Goal: Task Accomplishment & Management: Use online tool/utility

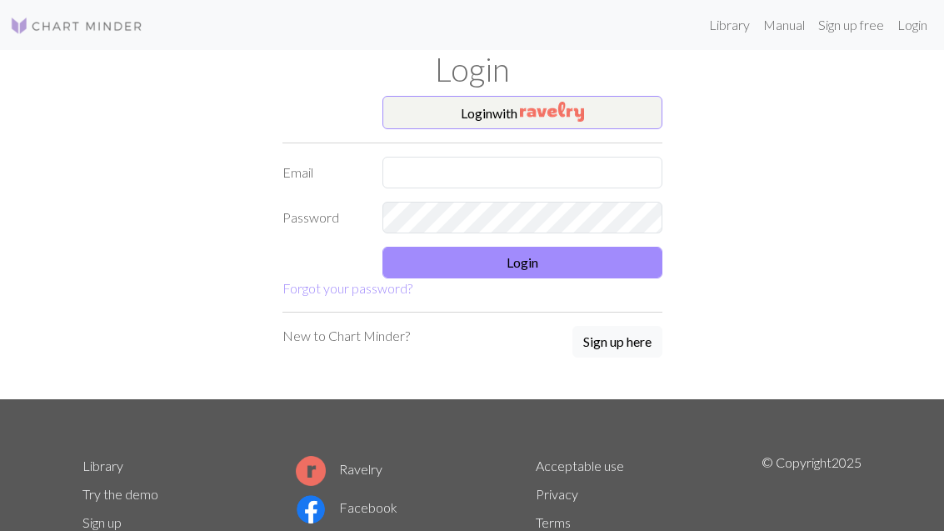
scroll to position [71, 0]
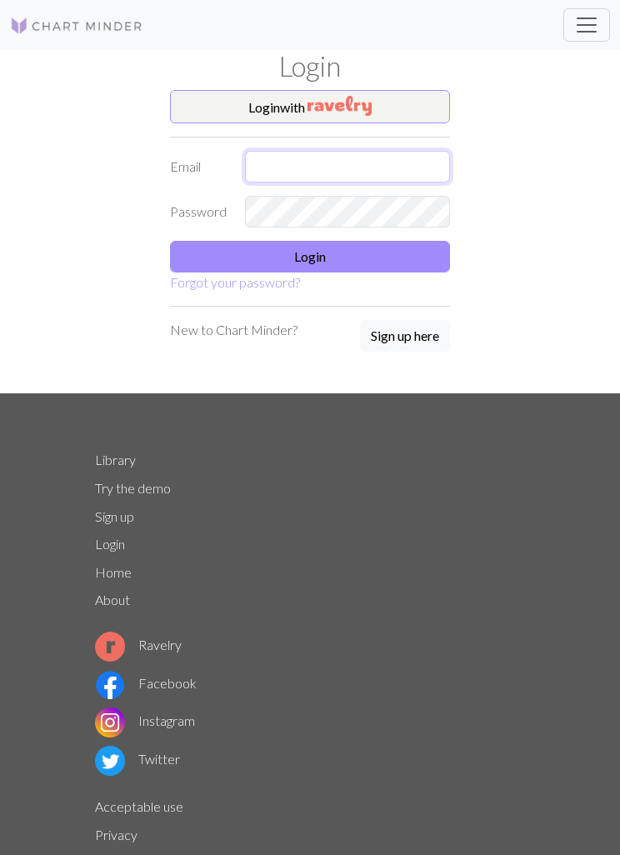
click at [368, 177] on input "text" at bounding box center [347, 167] width 205 height 32
type input "alddl2020@gmail.com"
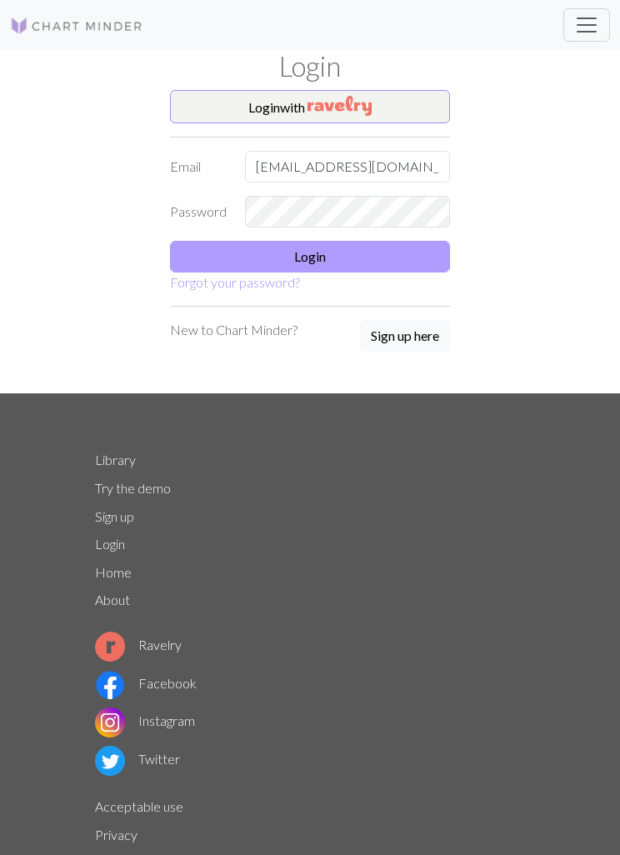
click at [384, 264] on button "Login" at bounding box center [310, 257] width 280 height 32
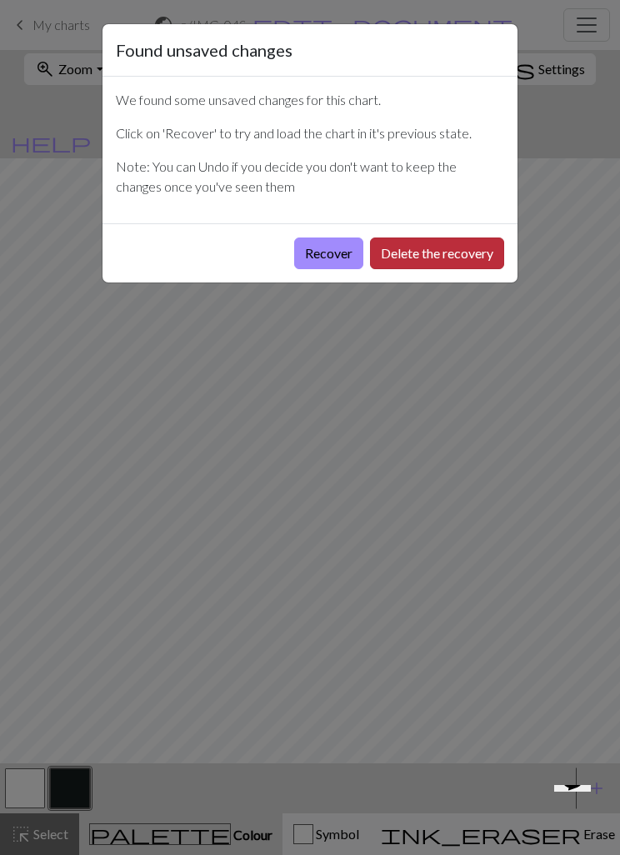
click at [469, 257] on button "Delete the recovery" at bounding box center [437, 254] width 134 height 32
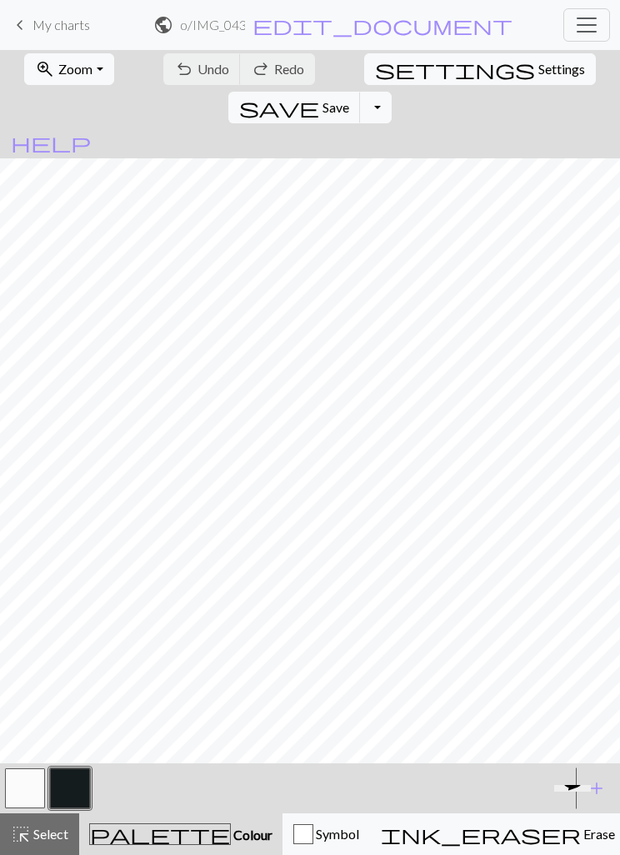
click at [596, 24] on span "Toggle navigation" at bounding box center [586, 25] width 25 height 25
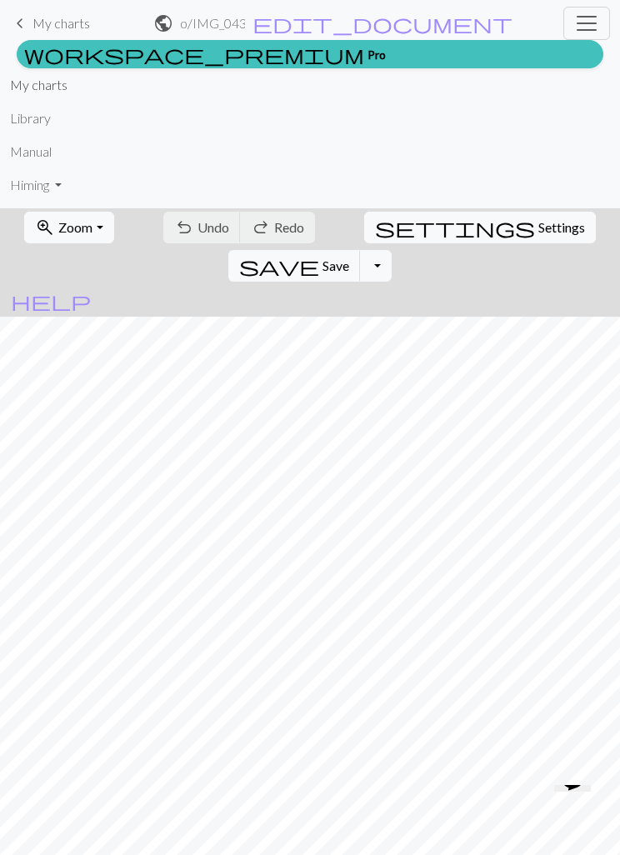
click at [28, 101] on link "My charts" at bounding box center [39, 84] width 58 height 33
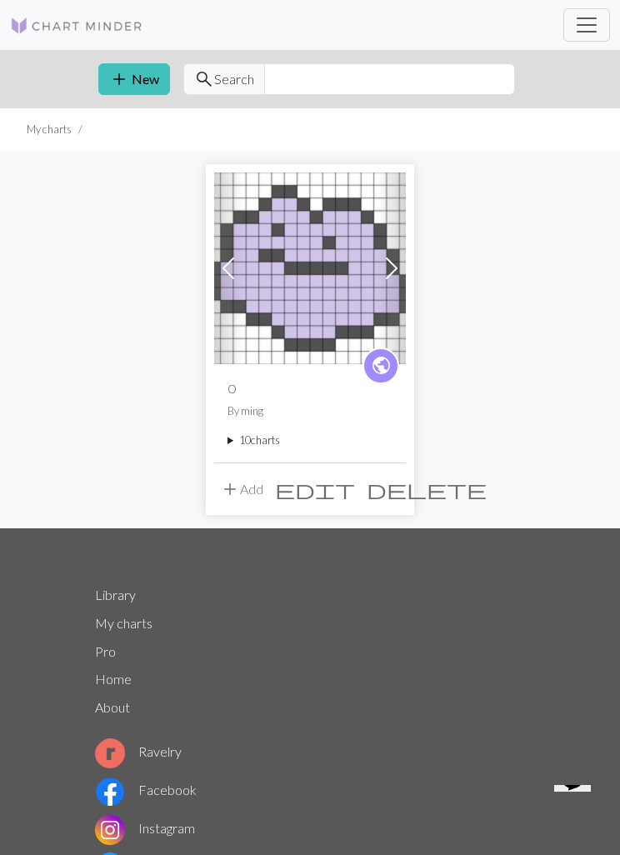
click at [254, 491] on button "add Add" at bounding box center [241, 489] width 55 height 32
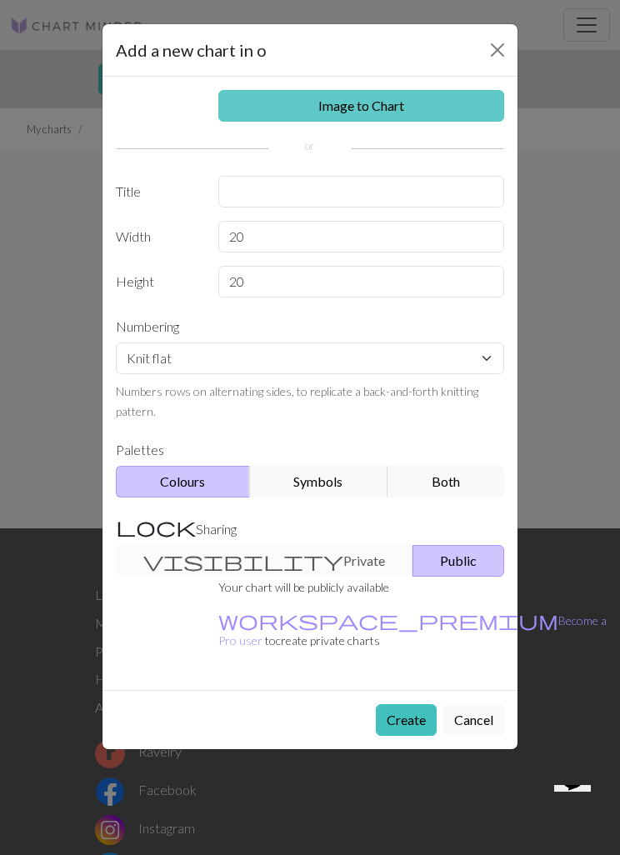
click at [465, 108] on link "Image to Chart" at bounding box center [361, 106] width 287 height 32
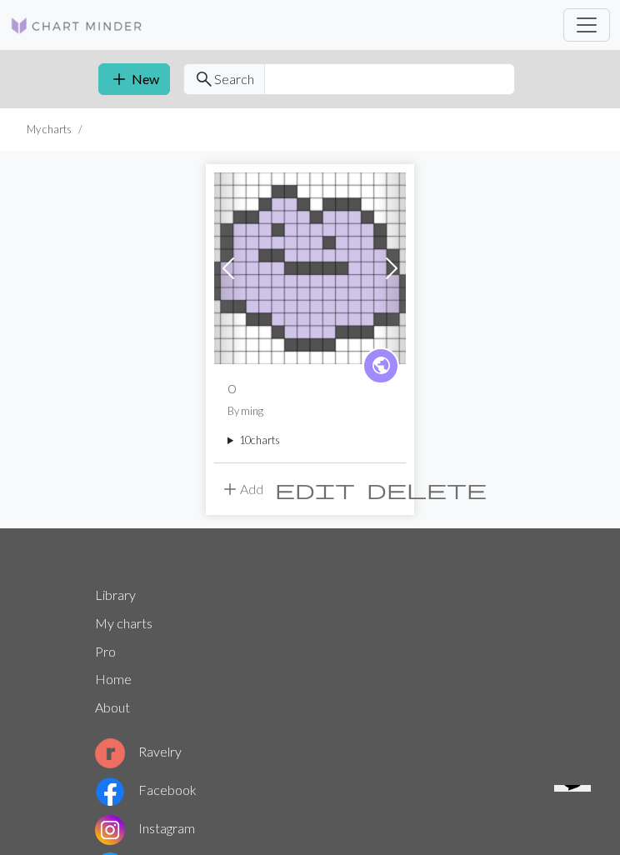
click at [238, 483] on span "add" at bounding box center [230, 489] width 20 height 23
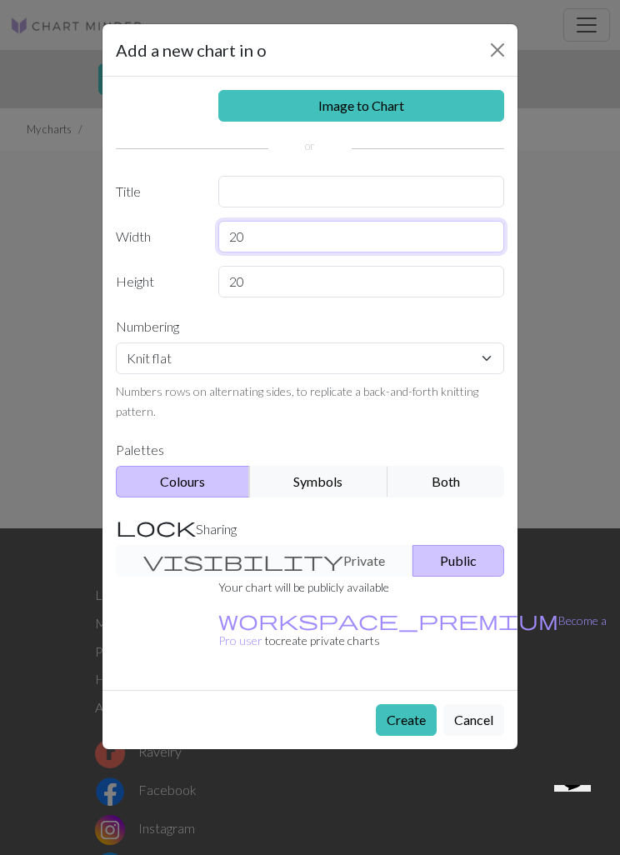
click at [396, 238] on input "20" at bounding box center [361, 237] width 287 height 32
type input "2"
type input "50"
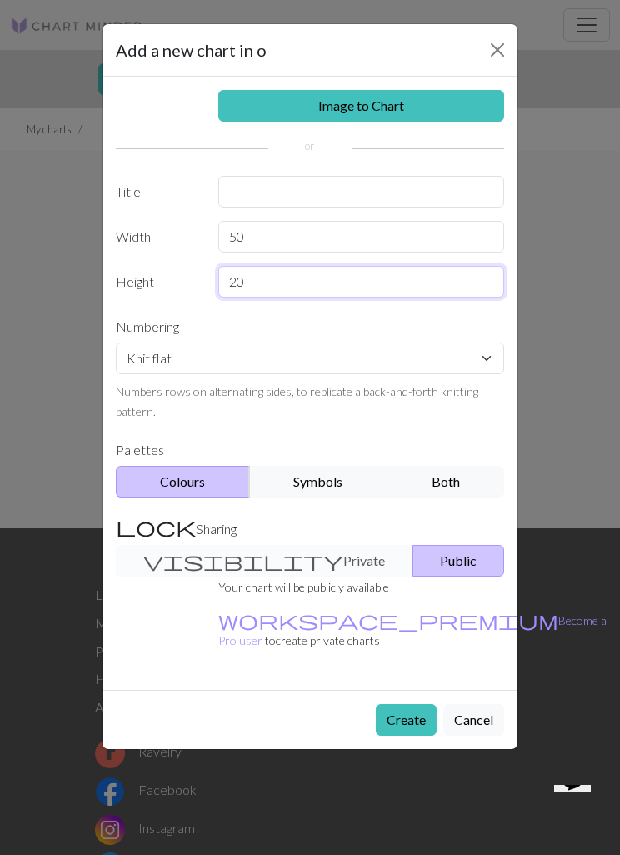
click at [417, 286] on input "20" at bounding box center [361, 282] width 287 height 32
type input "2"
type input "50"
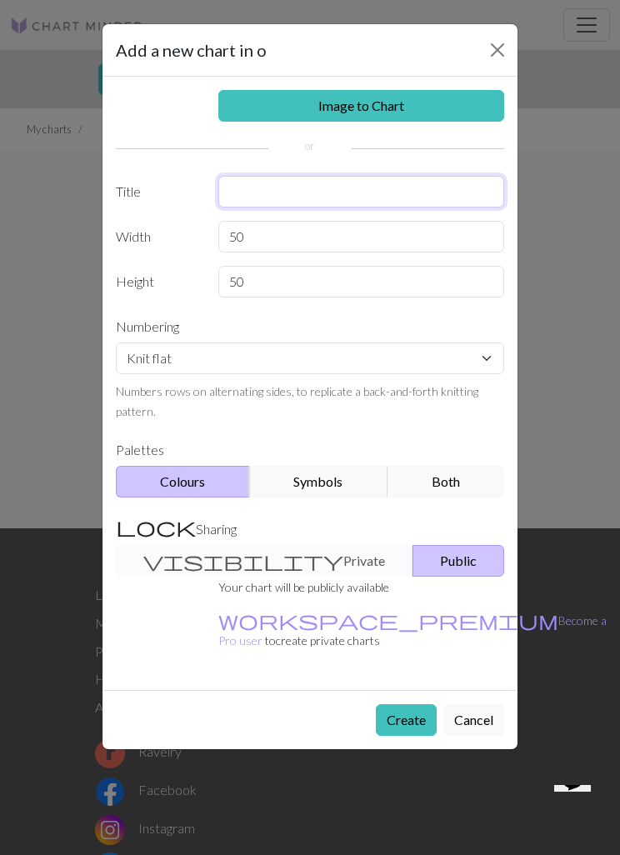
click at [427, 190] on input "text" at bounding box center [361, 192] width 287 height 32
type input "ㅣ"
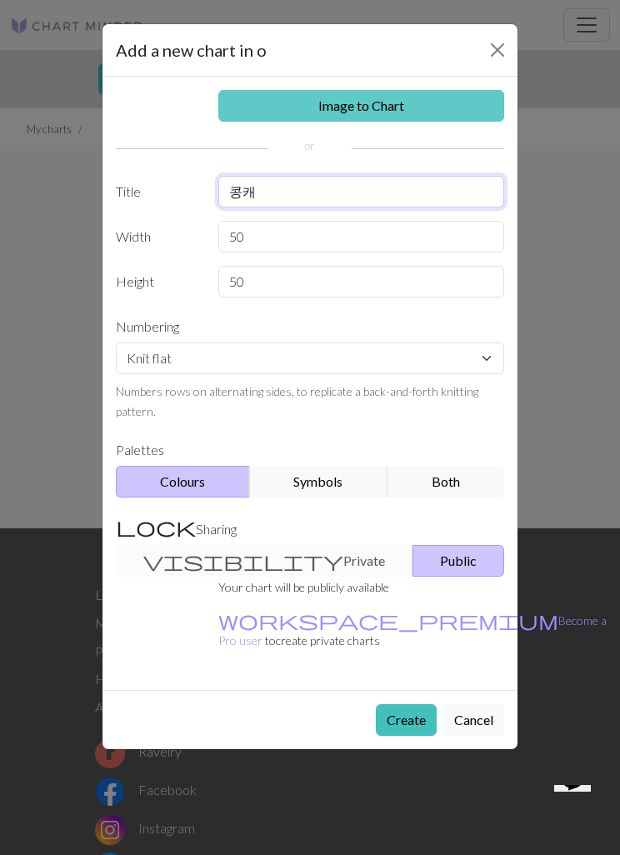
type input "콩캐"
click at [461, 104] on link "Image to Chart" at bounding box center [361, 106] width 287 height 32
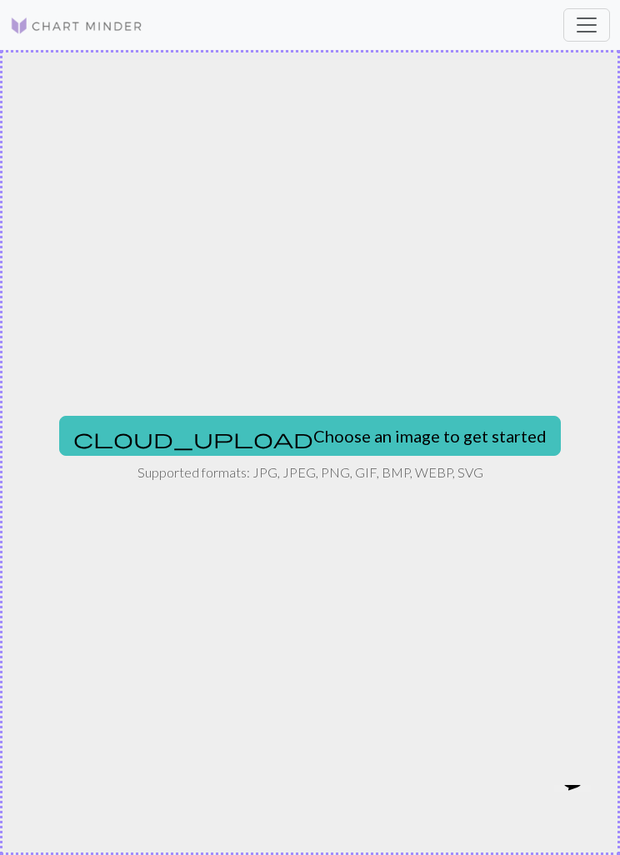
click at [398, 408] on div "cloud_upload Choose an image to get started Supported formats: JPG, JPEG, PNG, …" at bounding box center [310, 452] width 620 height 805
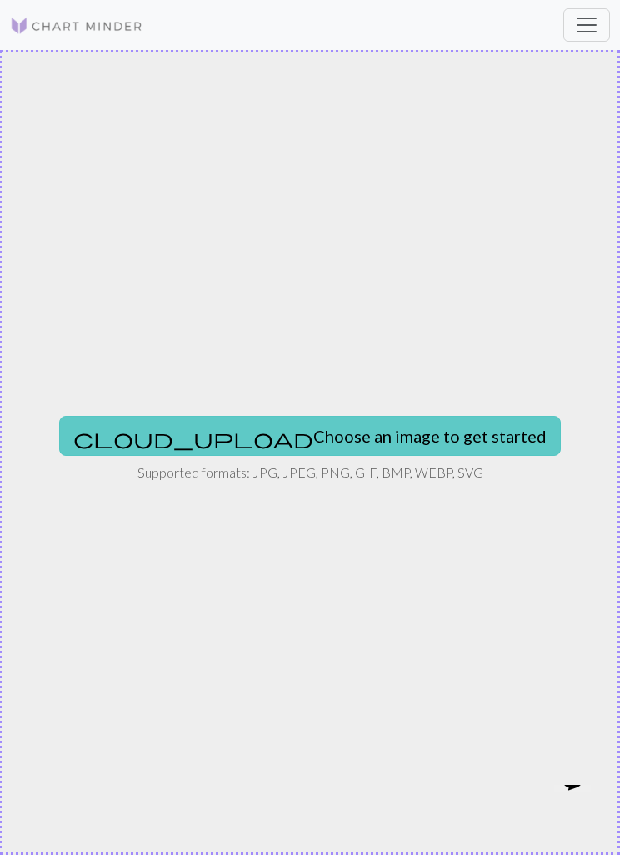
click at [423, 443] on button "cloud_upload Choose an image to get started" at bounding box center [310, 436] width 502 height 40
click at [394, 445] on button "cloud_upload Choose an image to get started" at bounding box center [310, 436] width 502 height 40
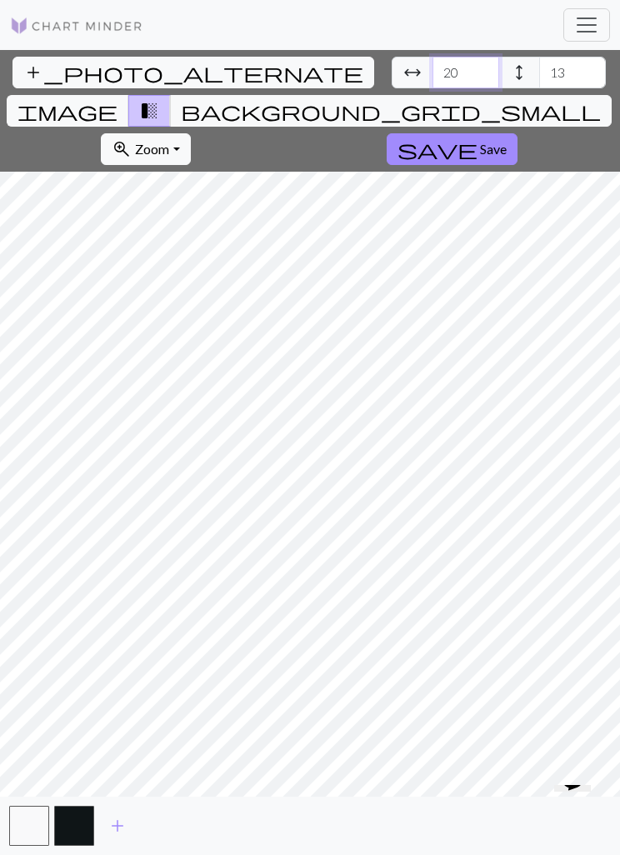
click at [433, 74] on input "20" at bounding box center [466, 73] width 67 height 32
type input "2"
type input "50"
click at [539, 69] on input "13" at bounding box center [572, 73] width 67 height 32
type input "1"
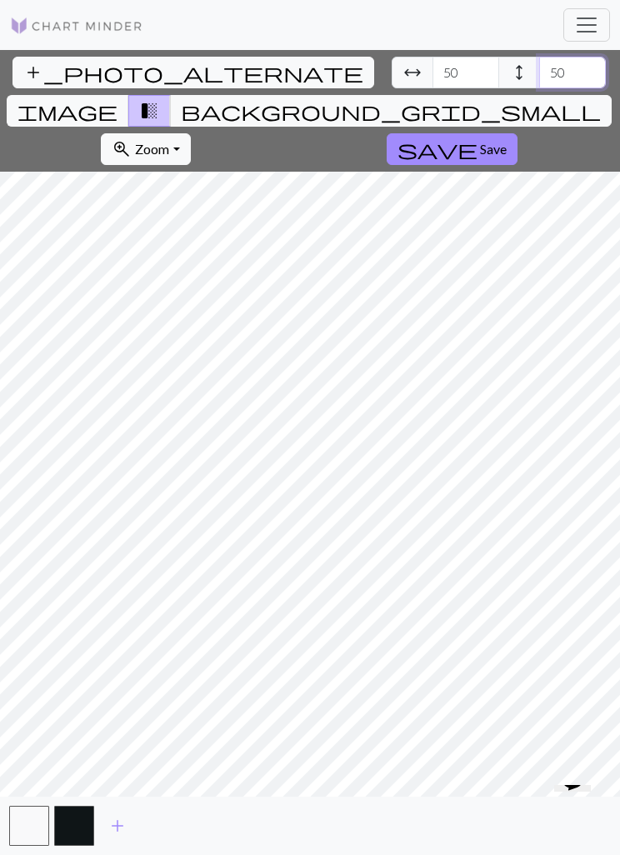
type input "50"
click at [403, 78] on span "arrow_range" at bounding box center [413, 72] width 20 height 23
click at [403, 79] on span "arrow_range" at bounding box center [413, 72] width 20 height 23
click at [433, 76] on input "50" at bounding box center [466, 73] width 67 height 32
type input "5"
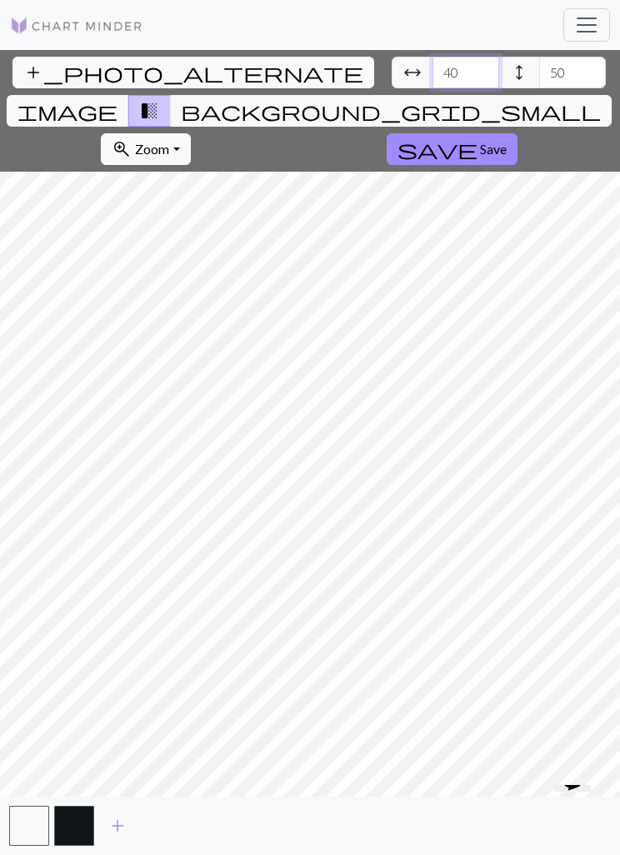
type input "40"
click at [539, 61] on input "50" at bounding box center [572, 73] width 67 height 32
click at [433, 79] on input "40" at bounding box center [466, 73] width 67 height 32
click at [539, 82] on input "40" at bounding box center [572, 73] width 67 height 32
click at [539, 71] on input "40" at bounding box center [572, 73] width 67 height 32
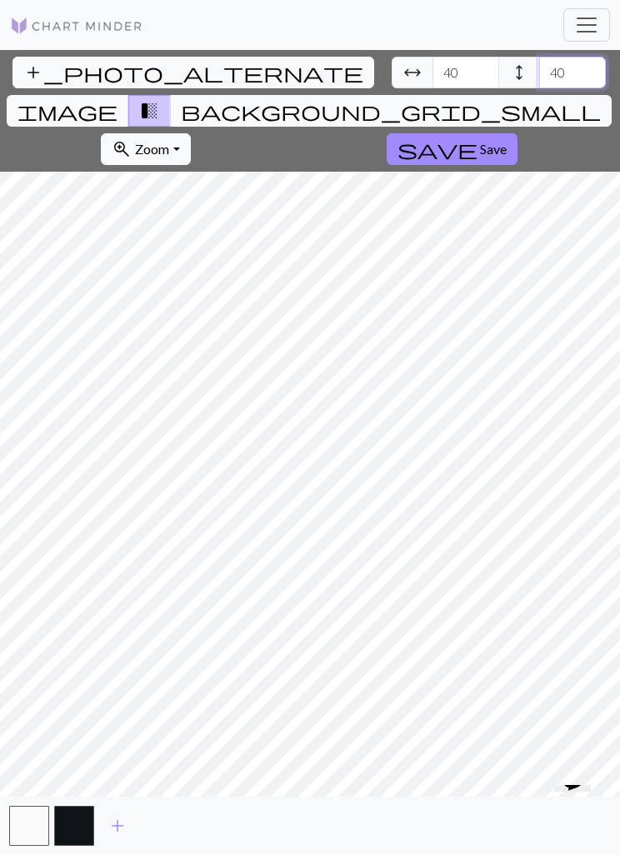
type input "4"
type input "3"
type input "50"
click at [433, 72] on input "40" at bounding box center [466, 73] width 67 height 32
type input "4"
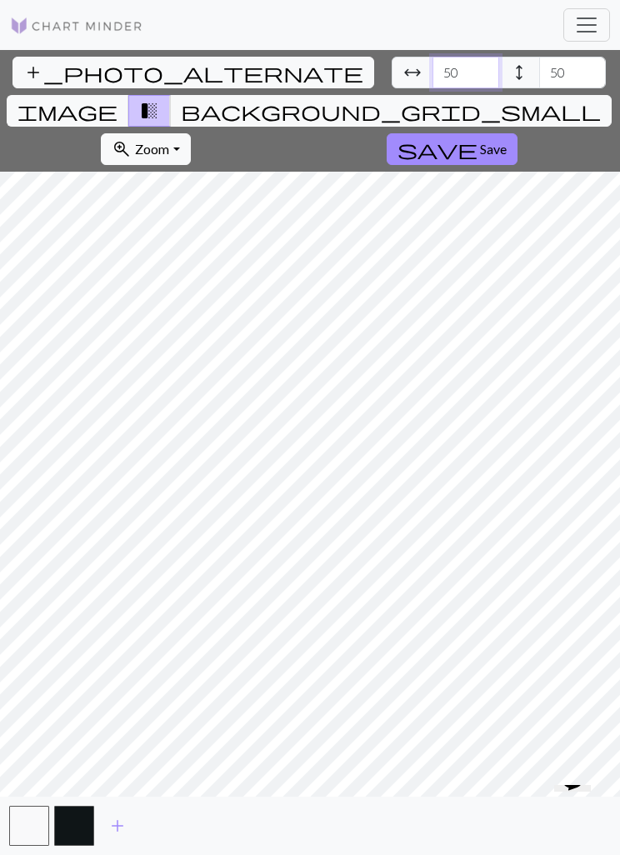
type input "50"
click at [478, 138] on span "save" at bounding box center [438, 149] width 80 height 23
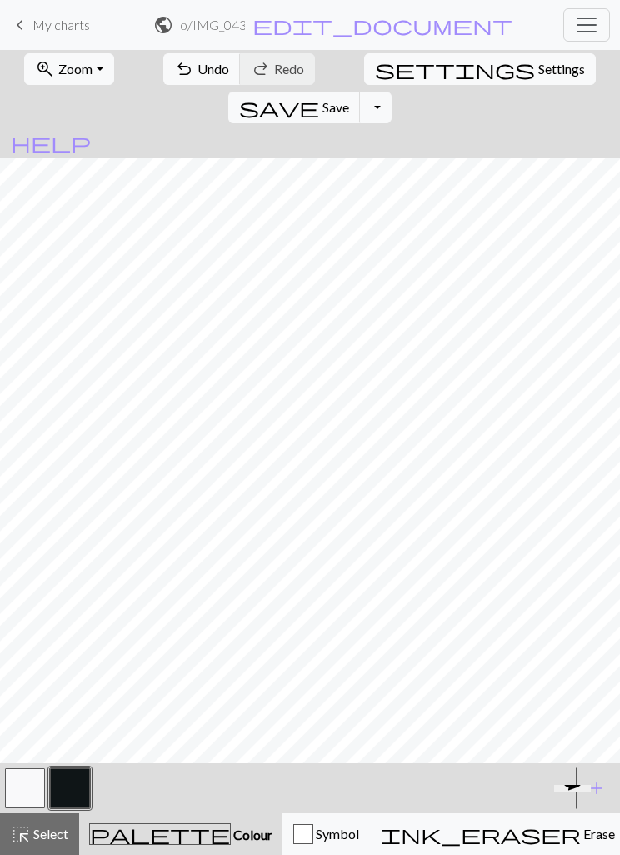
click at [30, 530] on button "button" at bounding box center [25, 789] width 40 height 40
click at [392, 92] on button "Toggle Dropdown" at bounding box center [376, 108] width 32 height 32
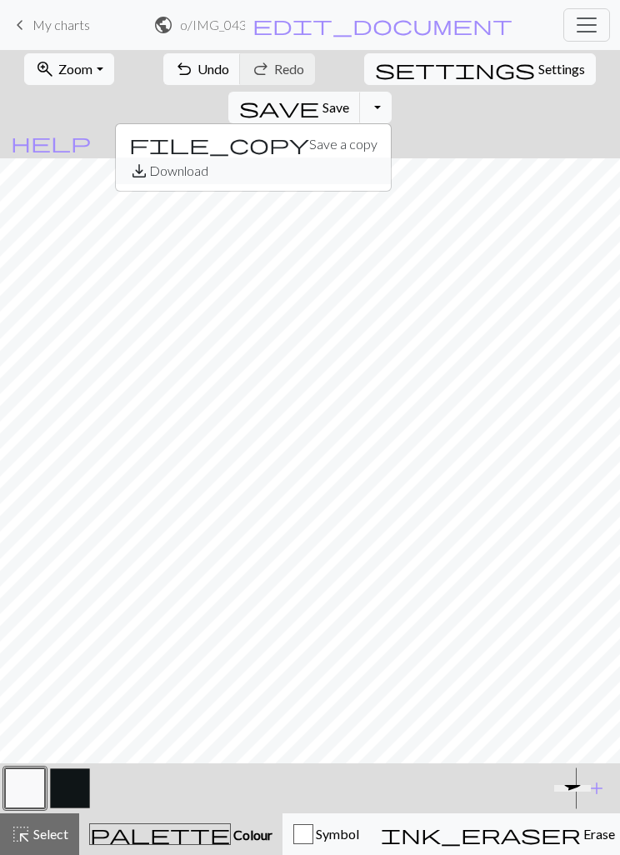
click at [391, 158] on button "save_alt Download" at bounding box center [253, 171] width 275 height 27
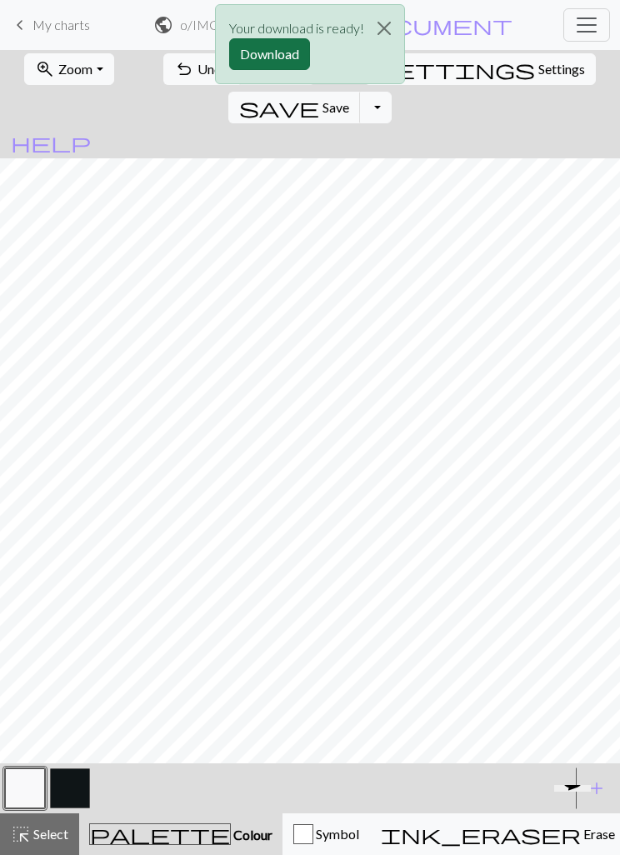
click at [265, 69] on button "Download" at bounding box center [269, 54] width 81 height 32
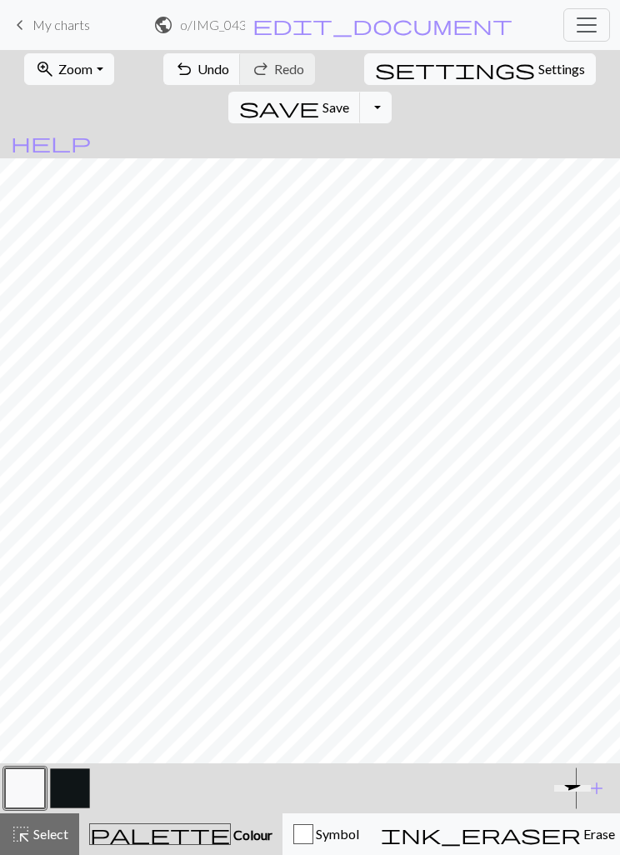
click at [586, 25] on span "Toggle navigation" at bounding box center [586, 25] width 25 height 25
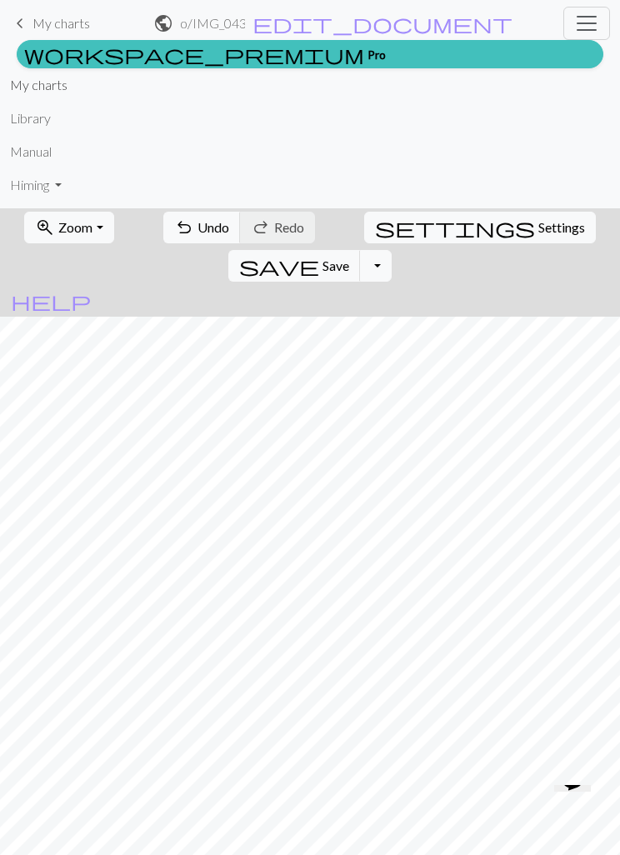
click at [34, 97] on link "My charts" at bounding box center [39, 84] width 58 height 33
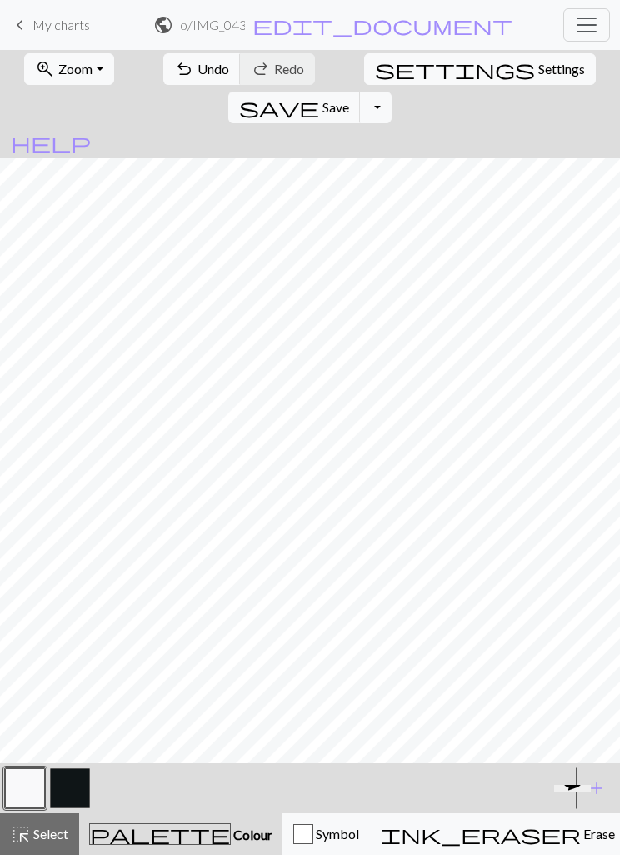
click at [591, 23] on span "Toggle navigation" at bounding box center [586, 25] width 25 height 25
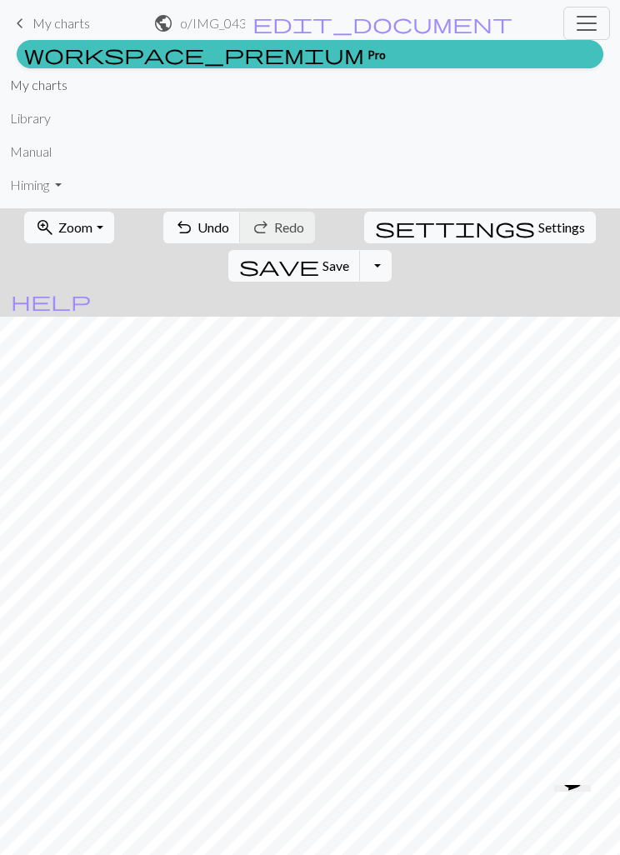
click at [23, 100] on link "My charts" at bounding box center [39, 84] width 58 height 33
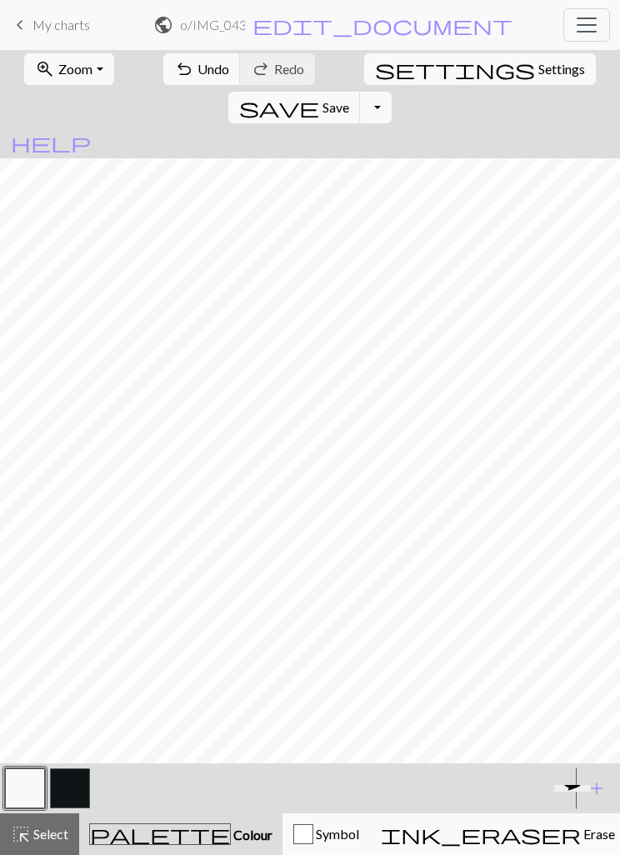
click at [578, 16] on span "Toggle navigation" at bounding box center [586, 25] width 25 height 25
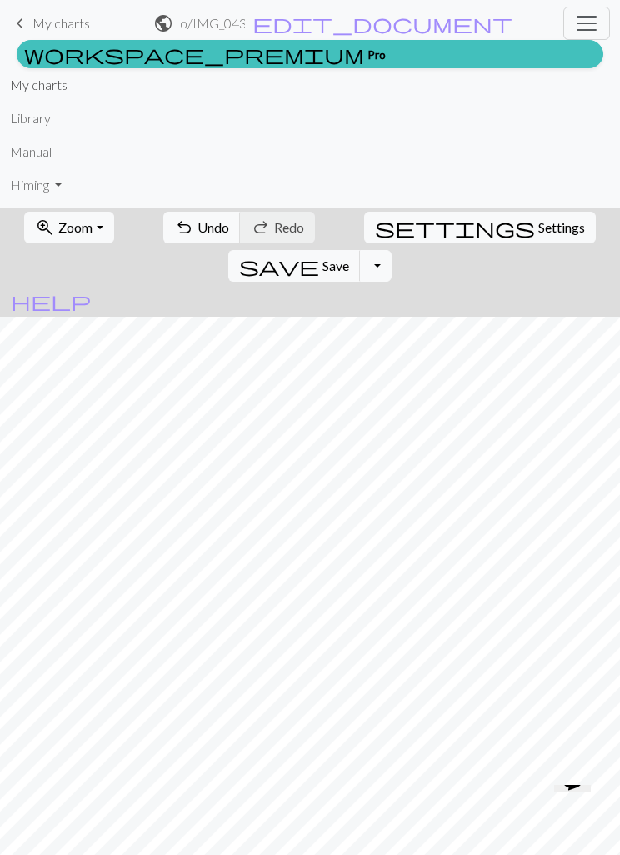
click at [41, 92] on link "My charts" at bounding box center [39, 84] width 58 height 33
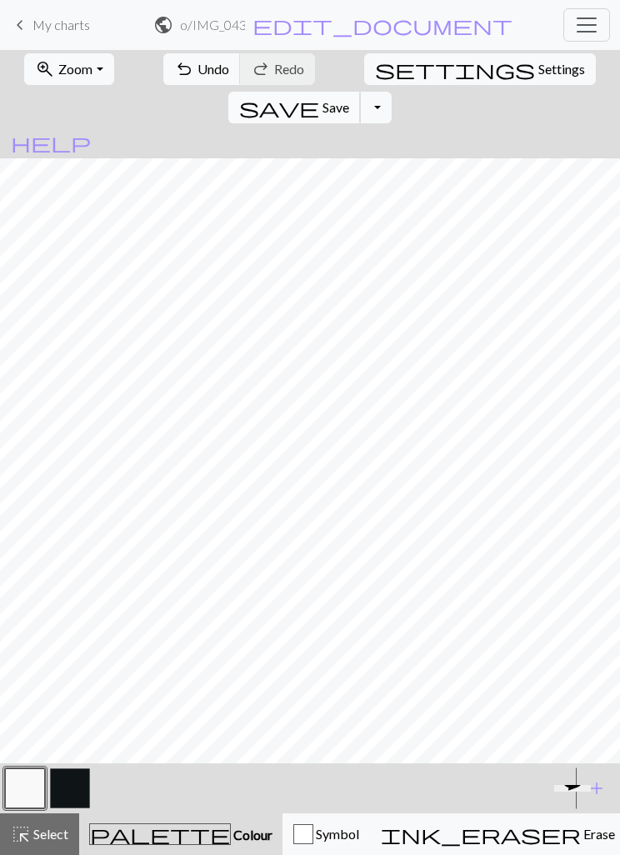
click at [319, 96] on span "save" at bounding box center [279, 107] width 80 height 23
click at [261, 29] on div "Chart saved" at bounding box center [310, 33] width 620 height 66
click at [260, 29] on div "Chart saved" at bounding box center [310, 33] width 620 height 66
click at [395, 35] on span "edit_document" at bounding box center [383, 24] width 260 height 23
click at [406, 45] on div "Project o Title IMG_0438.jpeg" at bounding box center [310, 93] width 415 height 117
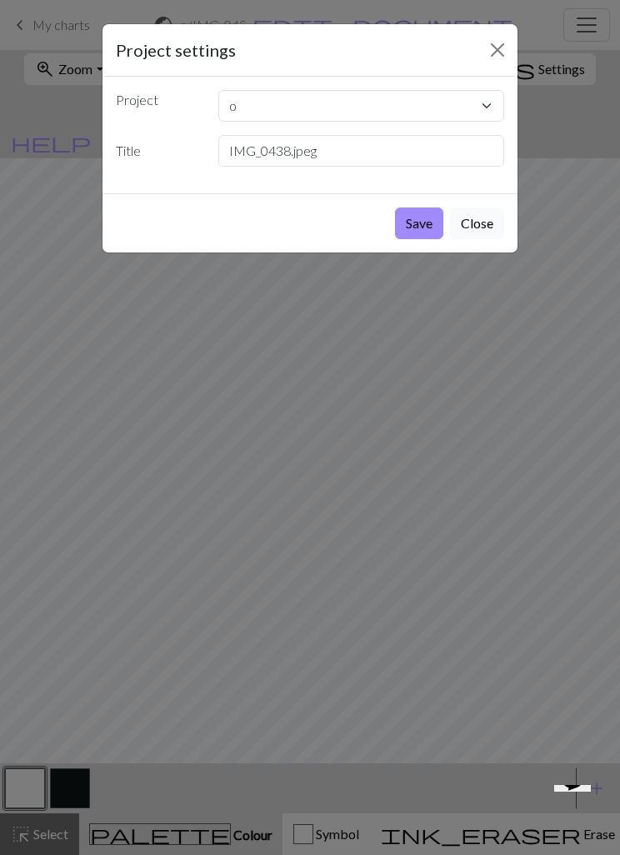
click at [476, 233] on button "Close" at bounding box center [477, 224] width 54 height 32
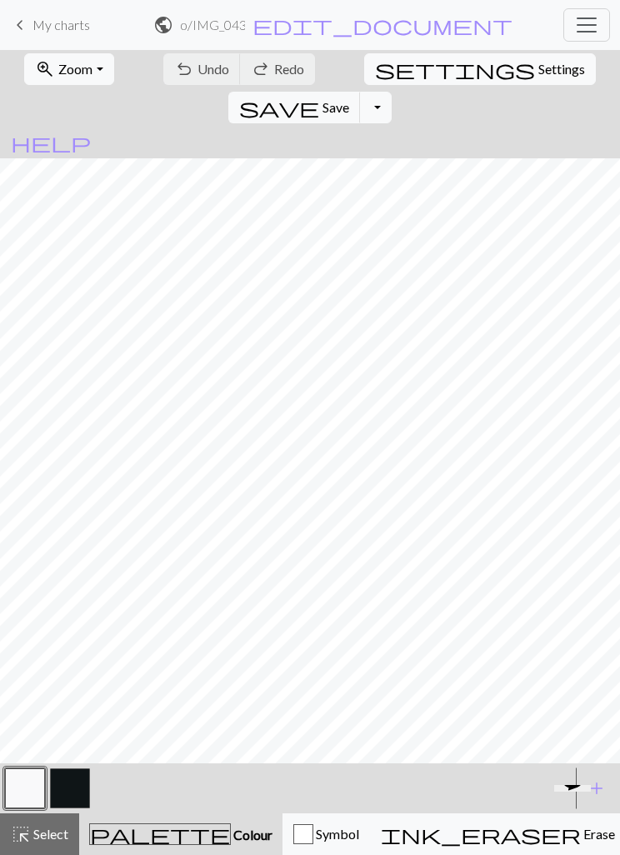
click at [608, 27] on button "Toggle navigation" at bounding box center [586, 24] width 47 height 33
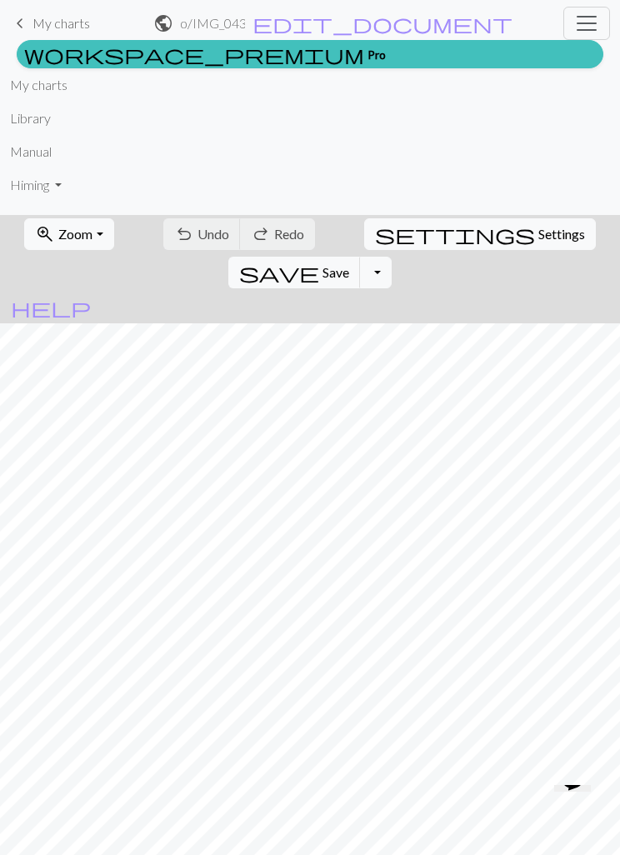
click at [611, 30] on div "keyboard_arrow_left My charts public o / IMG_0438.jpeg edit_document Edit setti…" at bounding box center [310, 108] width 620 height 202
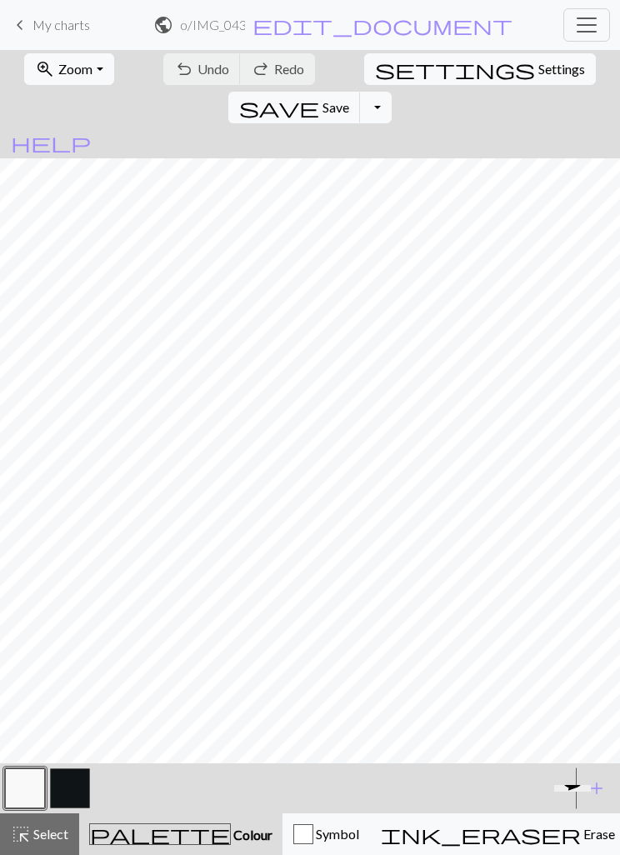
click at [572, 27] on button "Toggle navigation" at bounding box center [586, 24] width 47 height 33
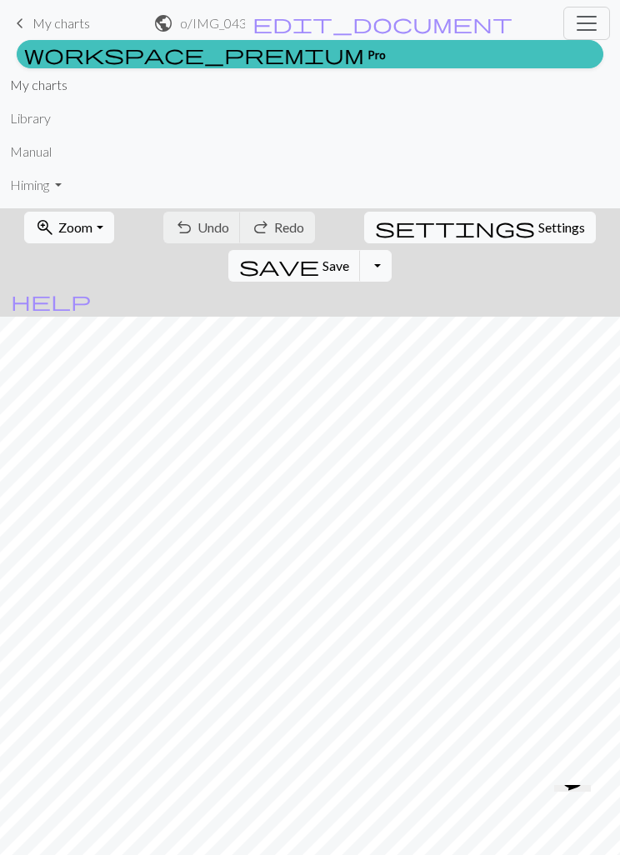
click at [56, 98] on link "My charts" at bounding box center [39, 84] width 58 height 33
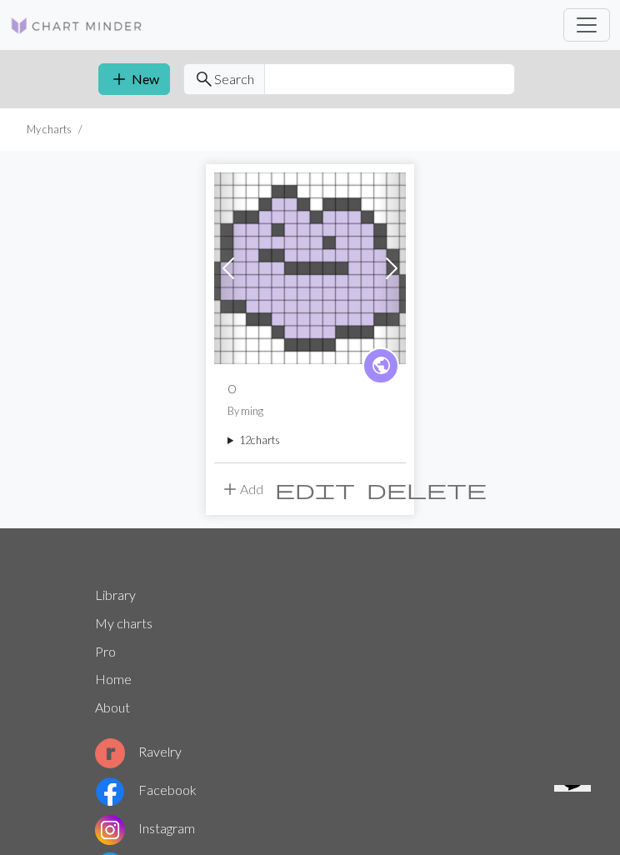
click at [242, 498] on button "add Add" at bounding box center [241, 489] width 55 height 32
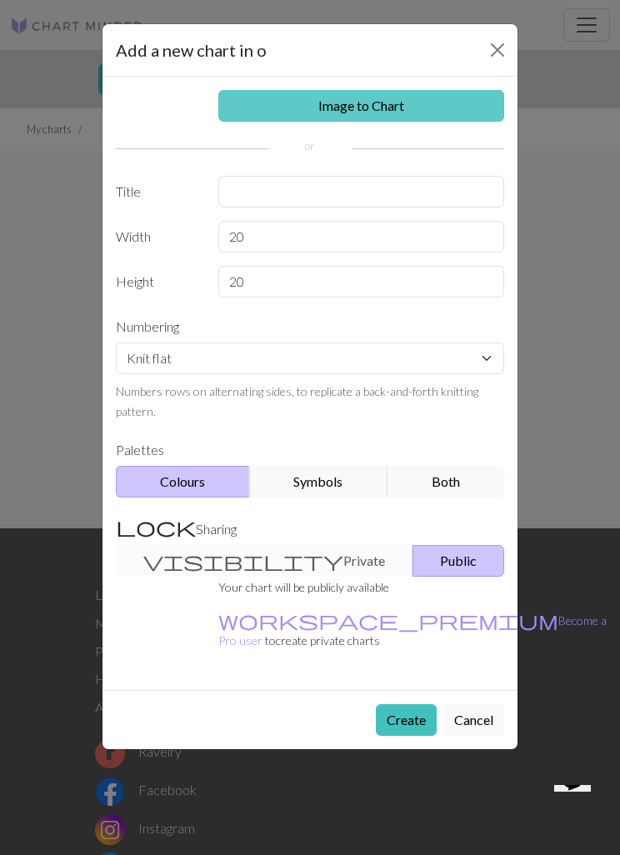
click at [437, 118] on link "Image to Chart" at bounding box center [361, 106] width 287 height 32
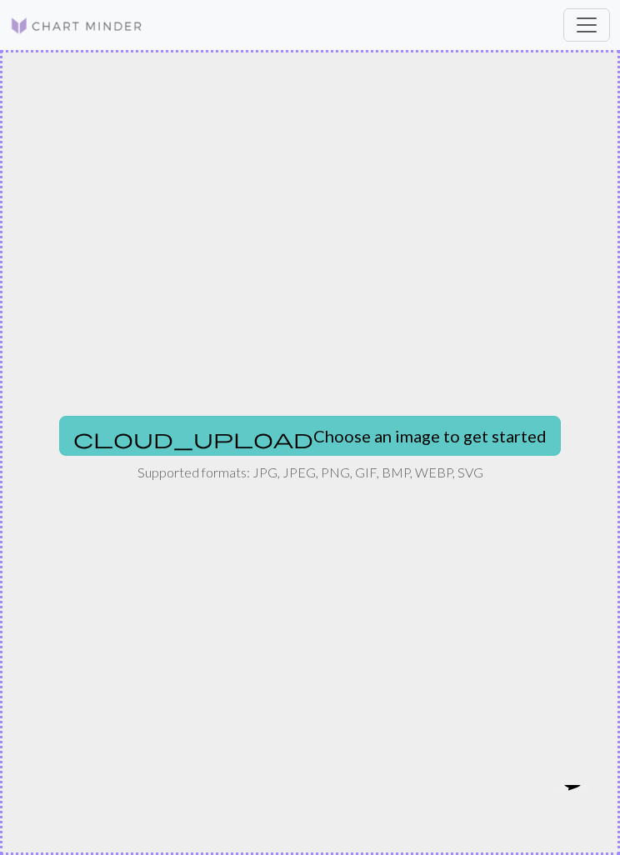
click at [356, 431] on button "cloud_upload Choose an image to get started" at bounding box center [310, 436] width 502 height 40
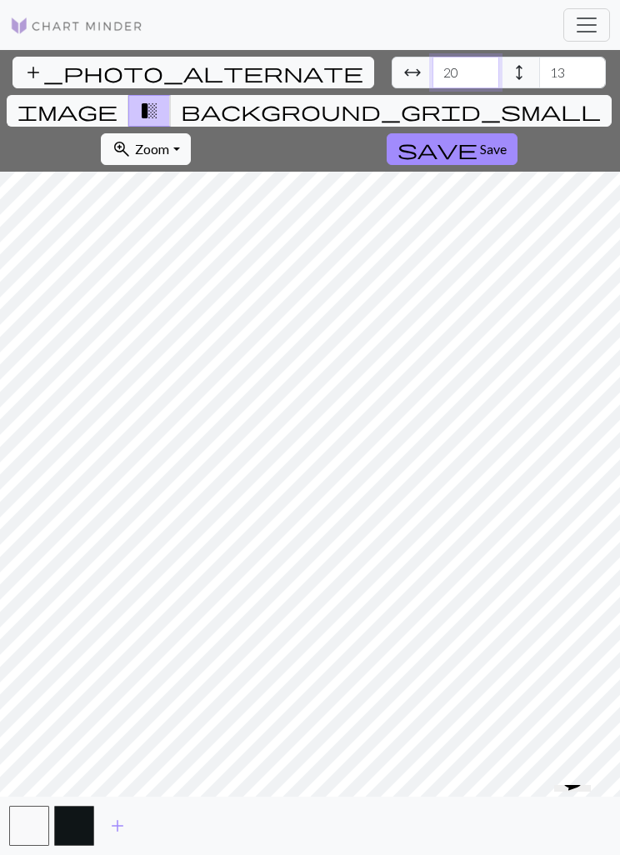
click at [433, 77] on input "20" at bounding box center [466, 73] width 67 height 32
type input "2"
type input "40"
click at [539, 60] on input "13" at bounding box center [572, 73] width 67 height 32
click at [539, 76] on input "13" at bounding box center [572, 73] width 67 height 32
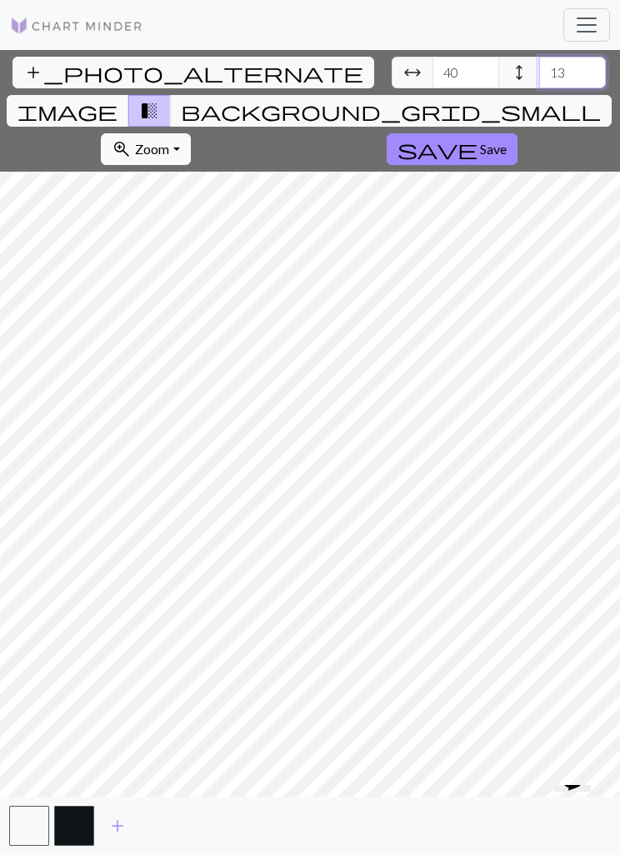
type input "1"
type input "35"
click at [518, 133] on button "save Save" at bounding box center [452, 149] width 131 height 32
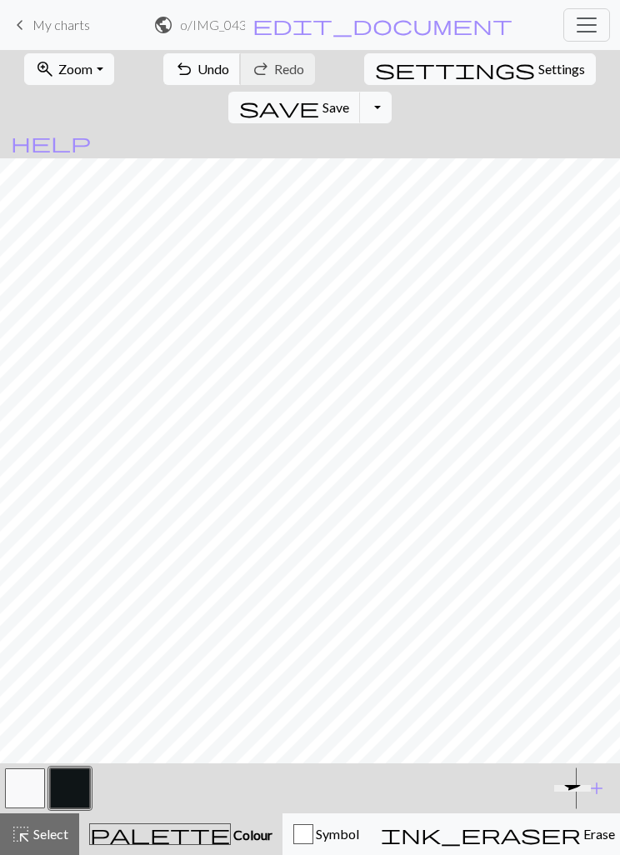
click at [198, 68] on span "Undo" at bounding box center [214, 69] width 32 height 16
click at [178, 67] on div "undo Undo Undo redo Redo Redo" at bounding box center [239, 69] width 155 height 38
click at [174, 57] on div "undo Undo Undo redo Redo Redo" at bounding box center [239, 69] width 155 height 38
click at [174, 56] on div "undo Undo Undo redo Redo Redo" at bounding box center [239, 69] width 155 height 38
click at [173, 78] on div "undo Undo Undo redo Redo Redo" at bounding box center [239, 69] width 155 height 38
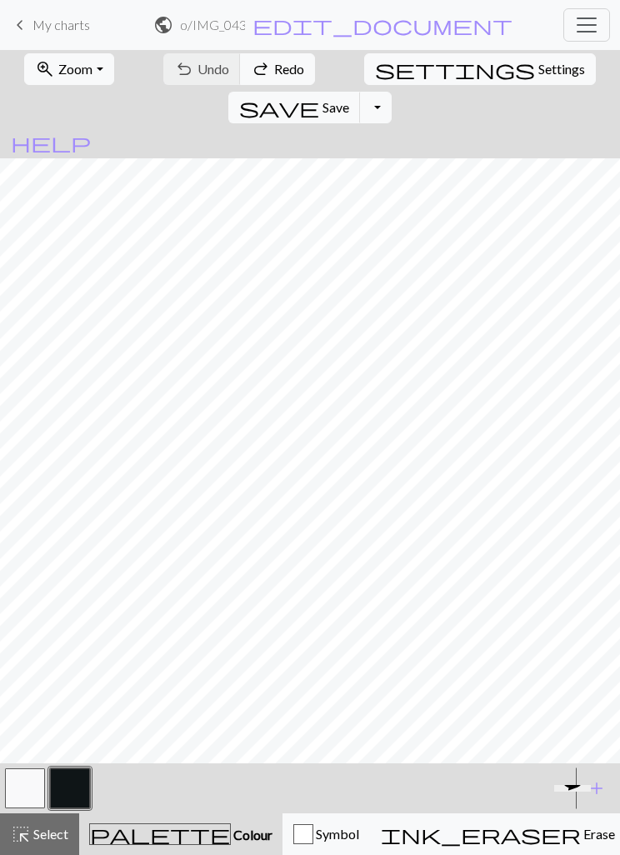
click at [78, 530] on button "button" at bounding box center [70, 789] width 40 height 40
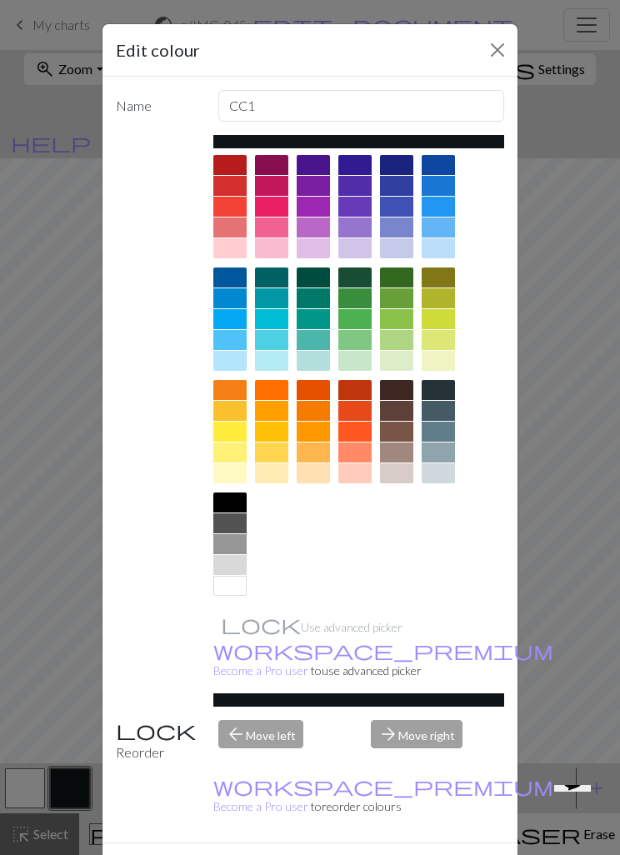
click at [58, 530] on div "Edit colour Name CC1 Use advanced picker workspace_premium Become a Pro user to…" at bounding box center [310, 427] width 620 height 855
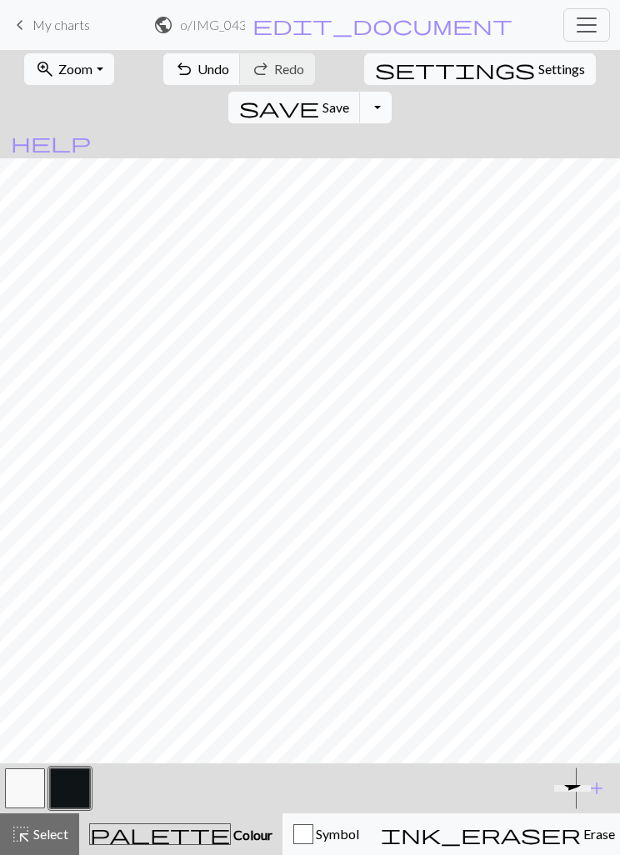
click at [392, 92] on button "Toggle Dropdown" at bounding box center [376, 108] width 32 height 32
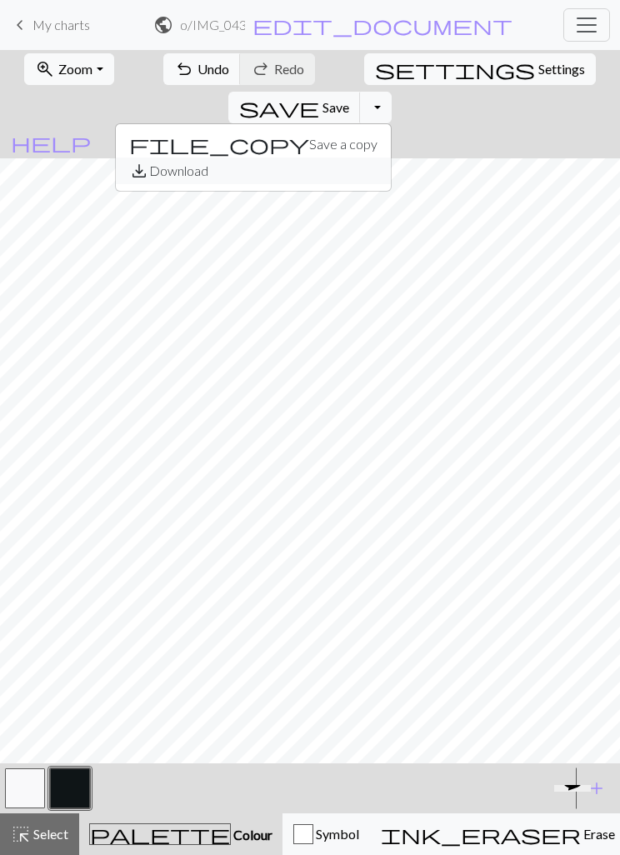
click at [391, 158] on button "save_alt Download" at bounding box center [253, 171] width 275 height 27
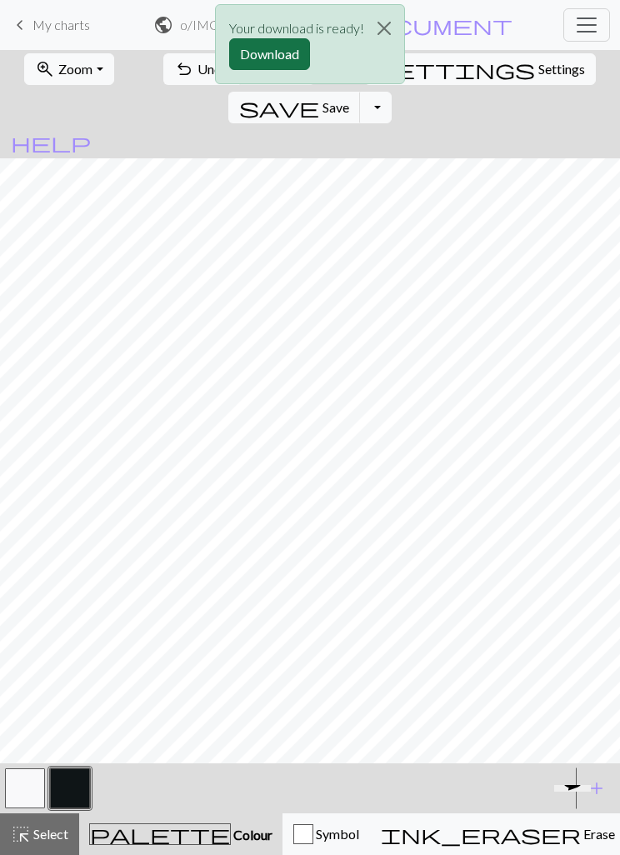
click at [283, 69] on button "Download" at bounding box center [269, 54] width 81 height 32
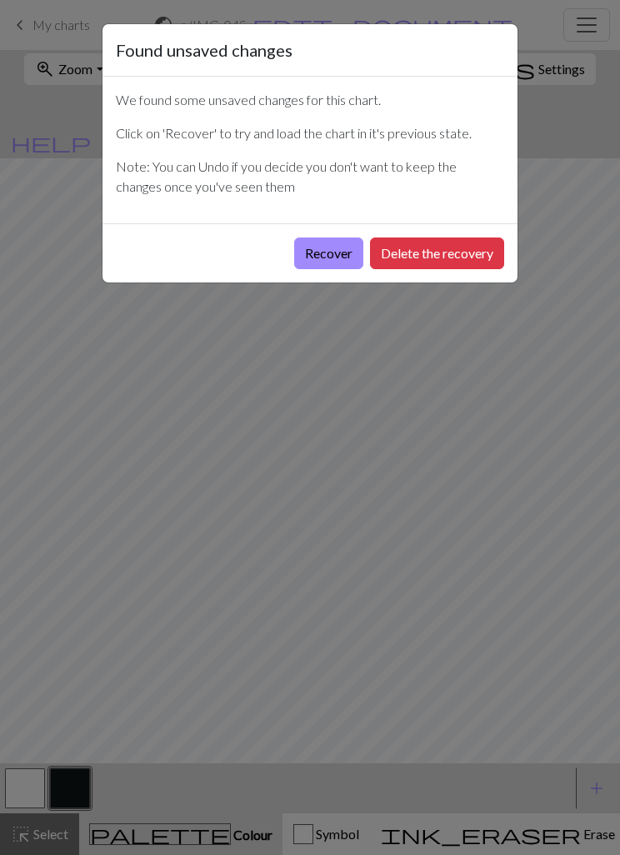
click at [417, 315] on div "Found unsaved changes We found some unsaved changes for this chart. Click on 'R…" at bounding box center [310, 427] width 620 height 855
click at [333, 247] on button "Recover" at bounding box center [328, 254] width 69 height 32
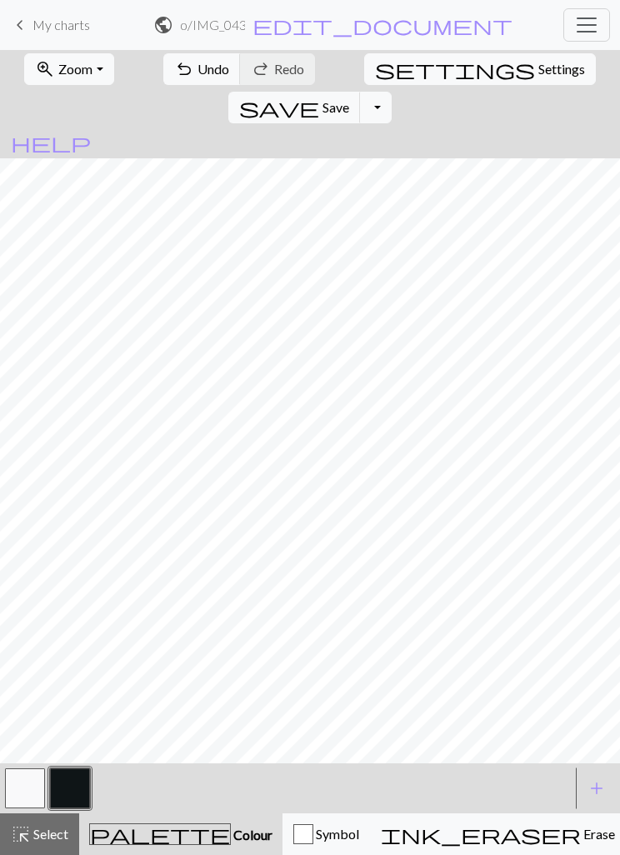
click at [583, 33] on span "Toggle navigation" at bounding box center [586, 25] width 25 height 25
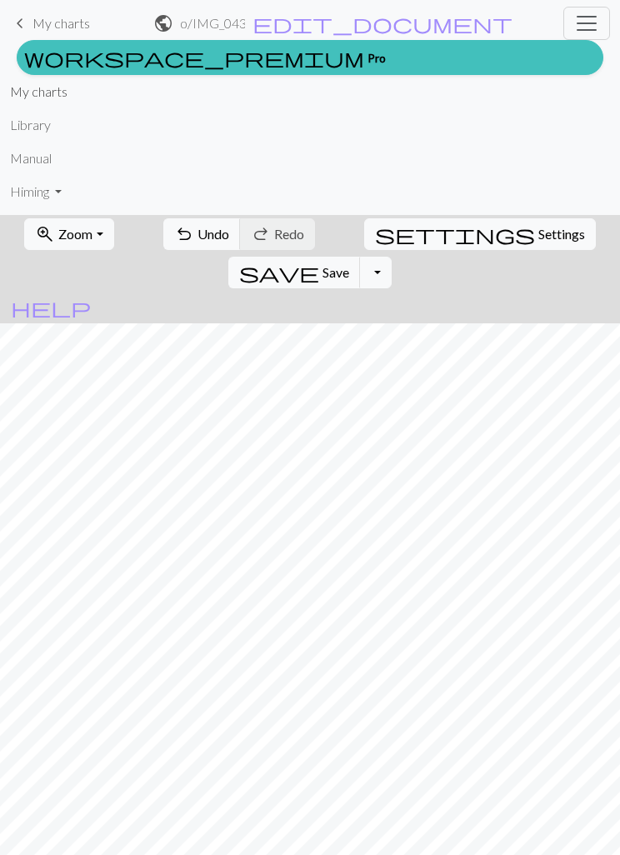
click at [25, 99] on link "My charts" at bounding box center [39, 91] width 58 height 33
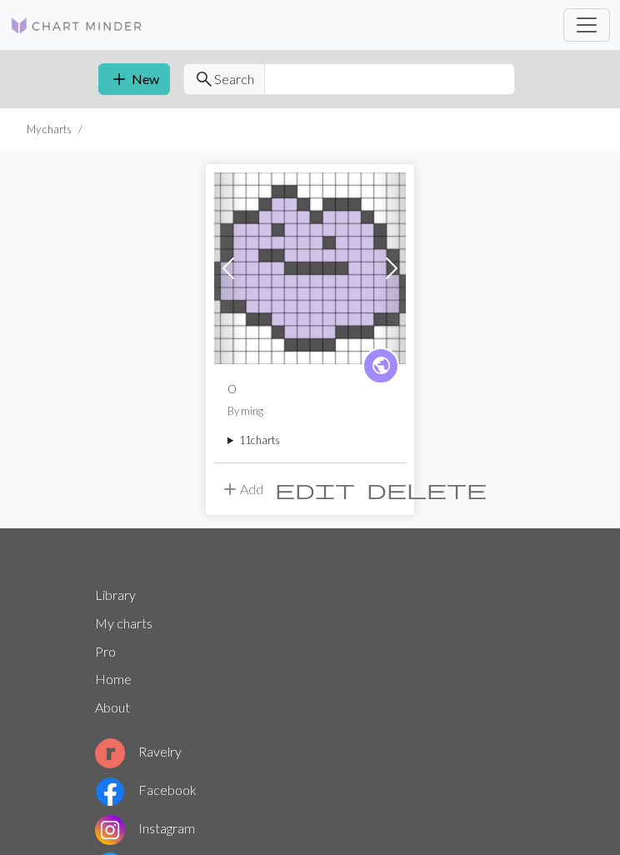
click at [354, 493] on span "edit" at bounding box center [315, 489] width 80 height 23
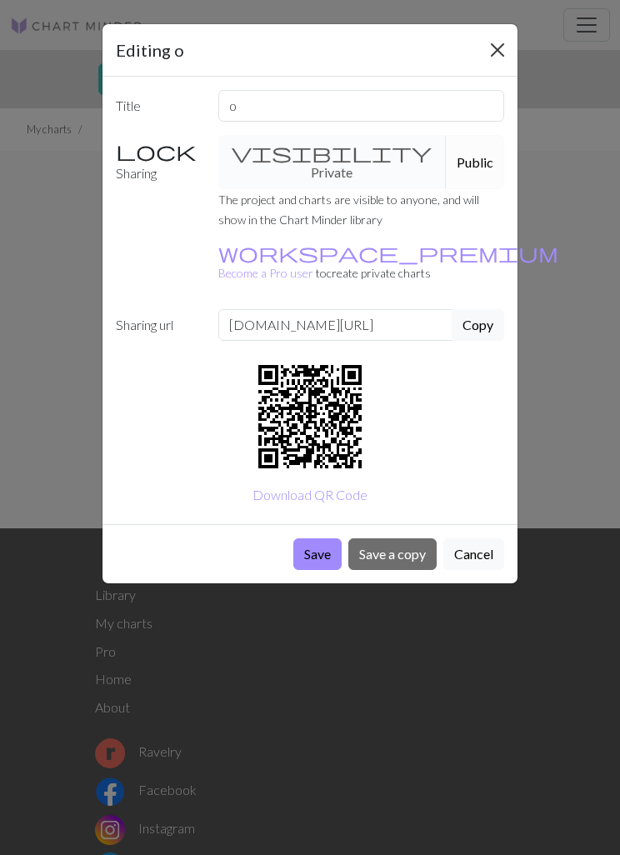
click at [493, 48] on button "Close" at bounding box center [497, 50] width 27 height 27
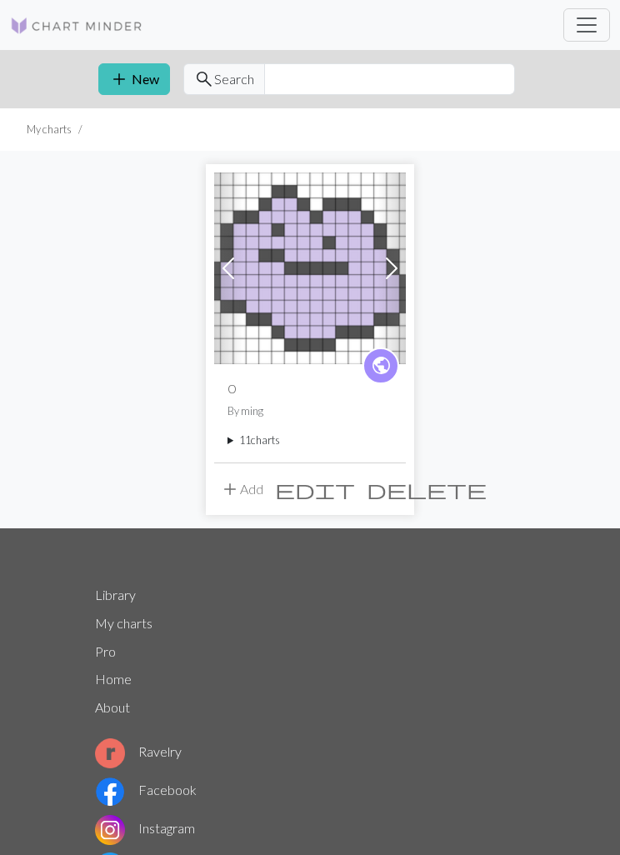
click at [355, 485] on span "edit" at bounding box center [315, 489] width 80 height 23
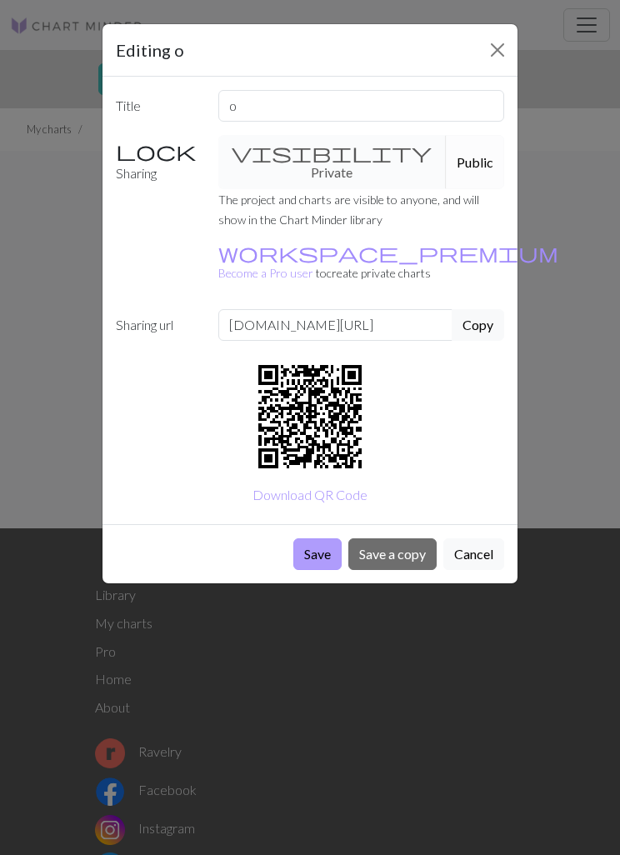
click at [313, 538] on button "Save" at bounding box center [317, 554] width 48 height 32
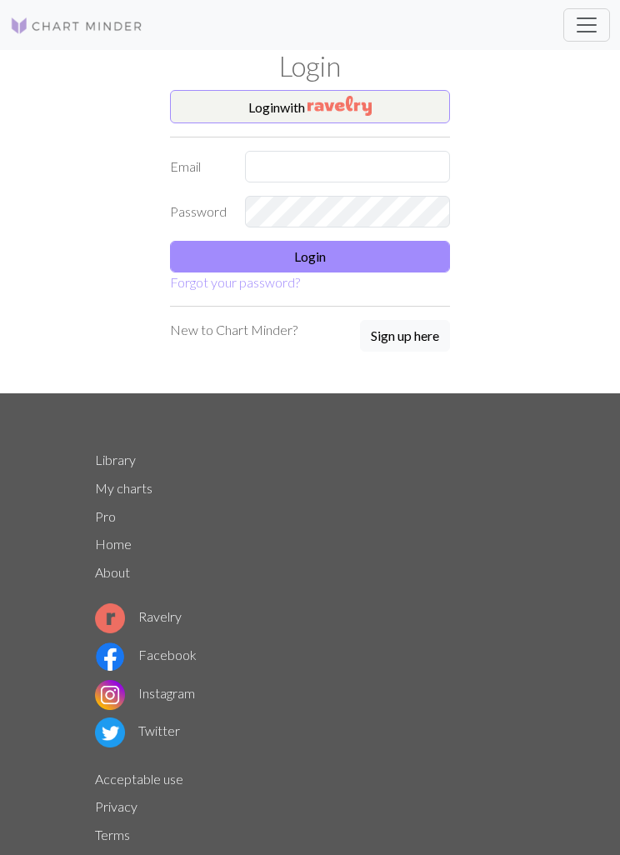
scroll to position [54, 0]
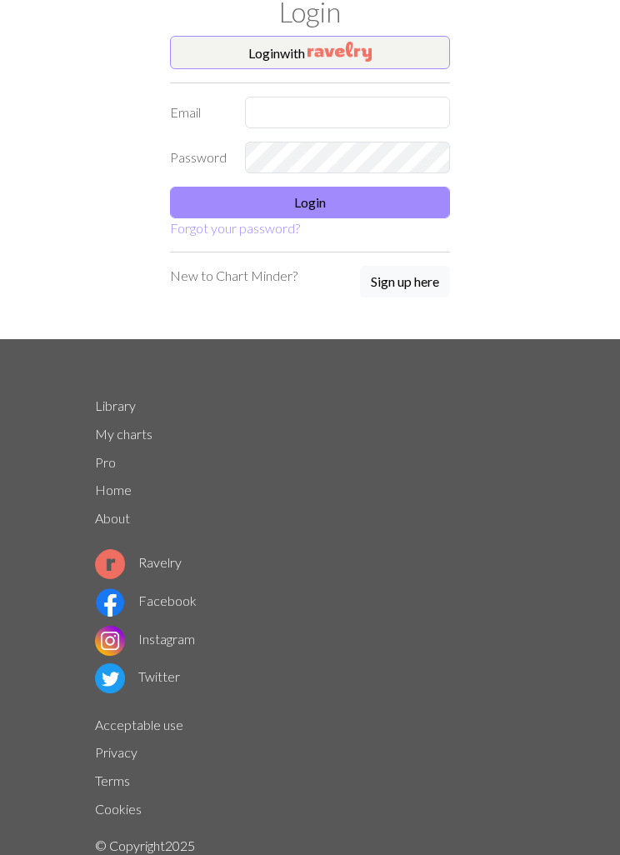
click at [88, 17] on h1 "Login" at bounding box center [310, 12] width 450 height 33
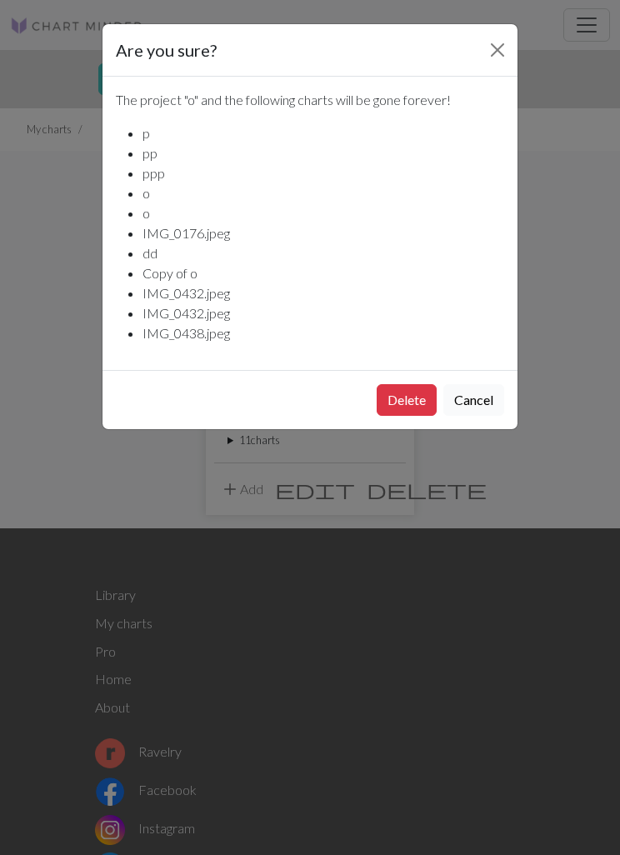
click at [469, 394] on button "Cancel" at bounding box center [473, 400] width 61 height 32
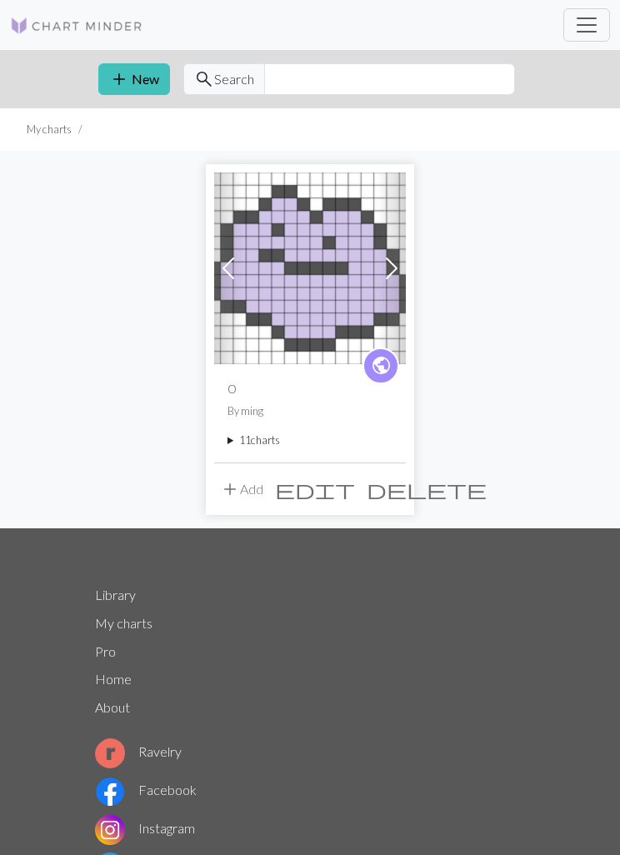
click at [349, 494] on span "edit" at bounding box center [315, 489] width 80 height 23
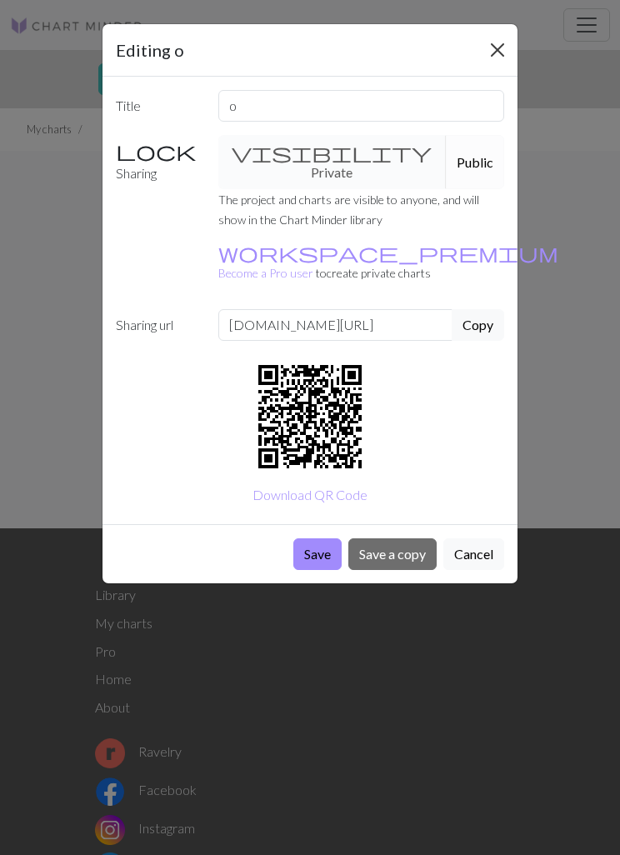
click at [505, 41] on button "Close" at bounding box center [497, 50] width 27 height 27
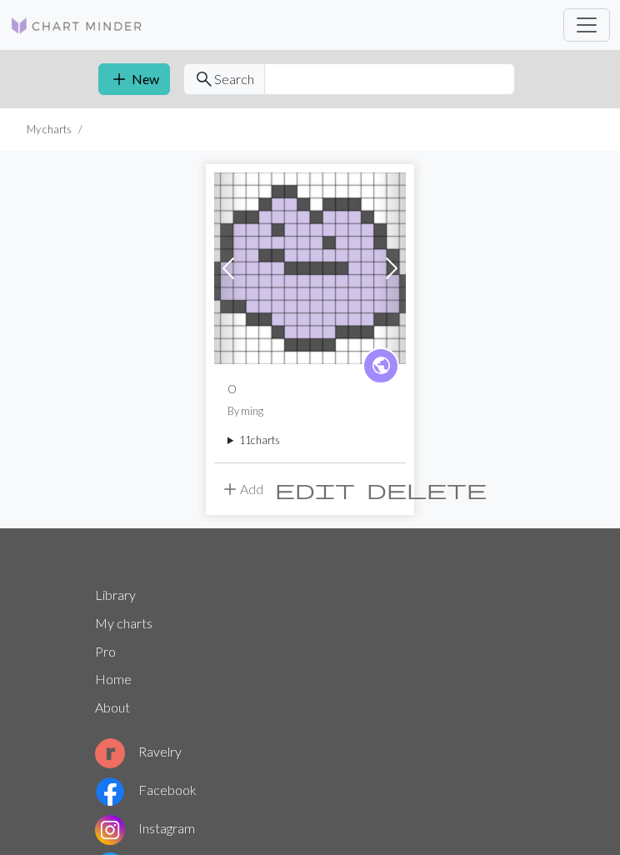
click at [240, 492] on button "add Add" at bounding box center [241, 489] width 55 height 32
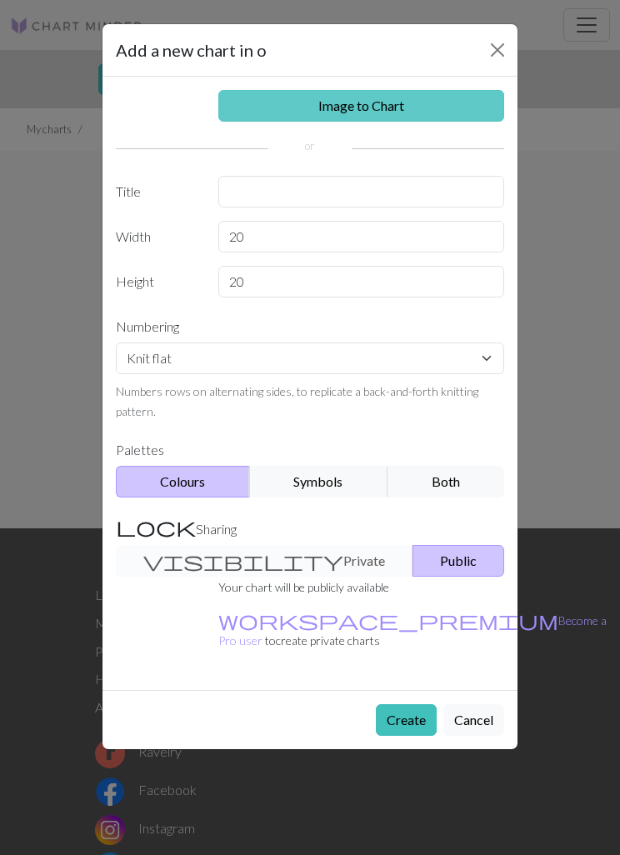
click at [446, 103] on link "Image to Chart" at bounding box center [361, 106] width 287 height 32
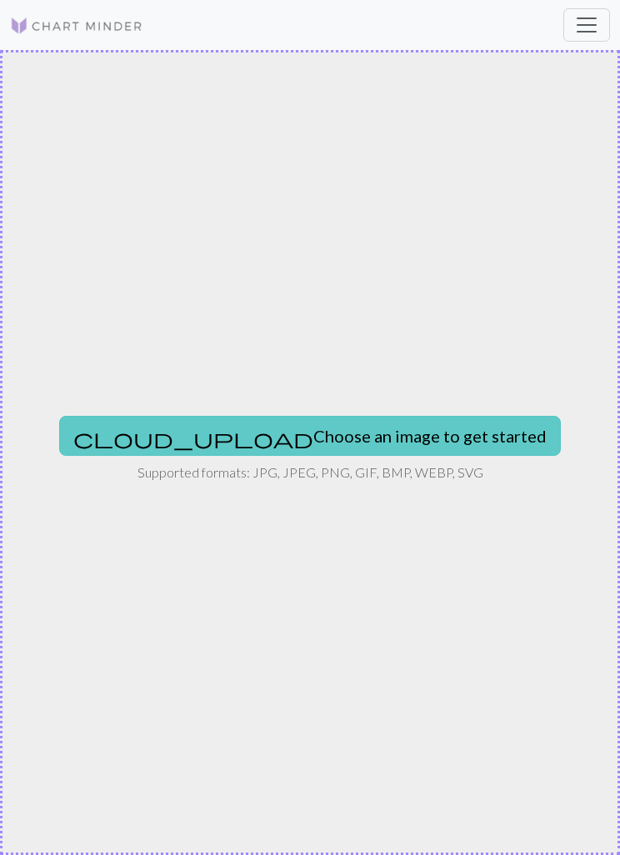
click at [361, 425] on button "cloud_upload Choose an image to get started" at bounding box center [310, 436] width 502 height 40
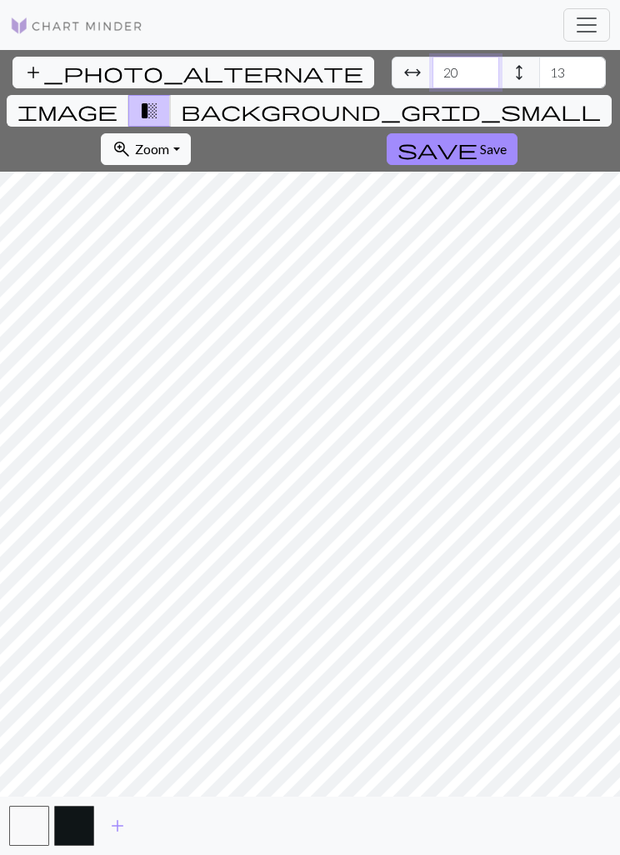
click at [433, 75] on input "20" at bounding box center [466, 73] width 67 height 32
type input "2"
type input "40"
click at [539, 78] on input "13" at bounding box center [572, 73] width 67 height 32
type input "1"
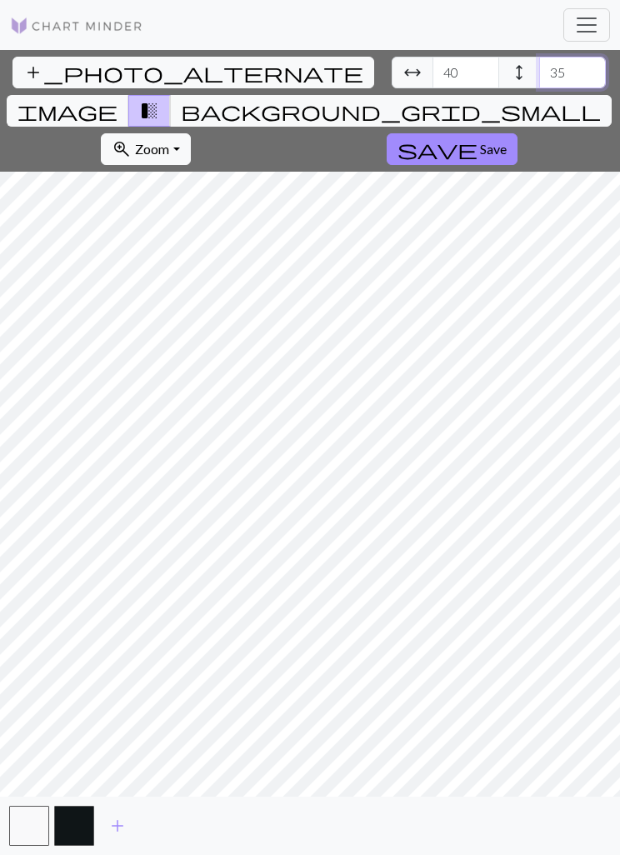
type input "35"
click at [478, 138] on span "save" at bounding box center [438, 149] width 80 height 23
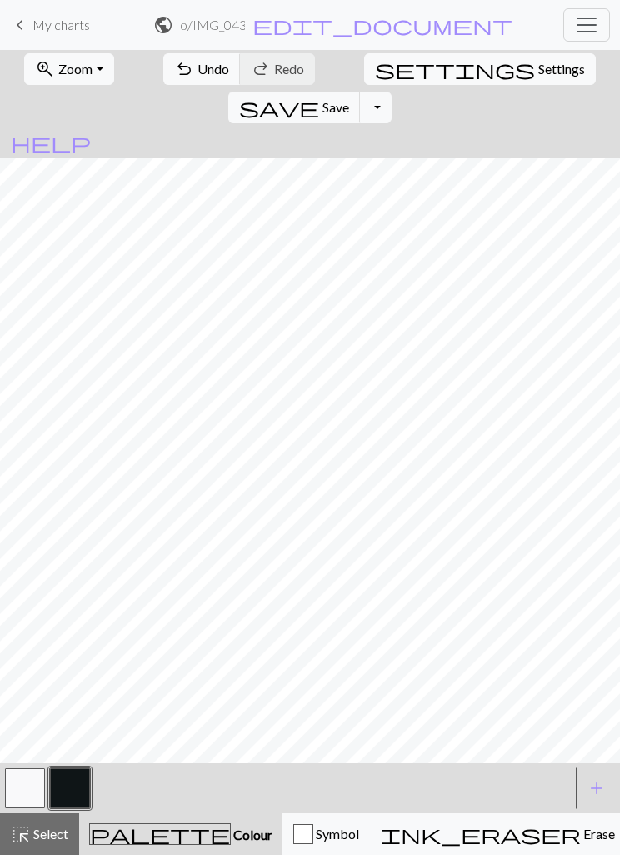
click at [15, 789] on button "button" at bounding box center [25, 789] width 40 height 40
click at [74, 798] on button "button" at bounding box center [70, 789] width 40 height 40
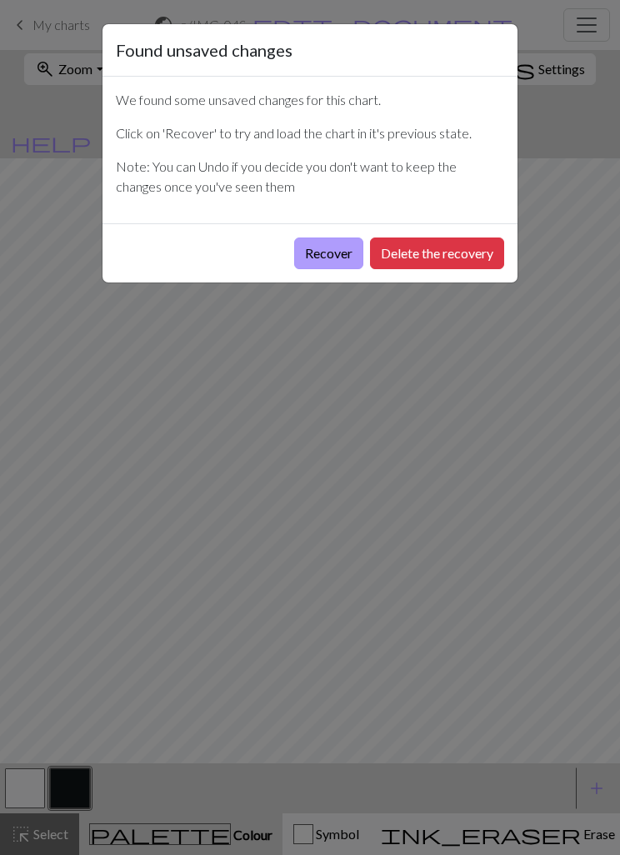
click at [333, 257] on button "Recover" at bounding box center [328, 254] width 69 height 32
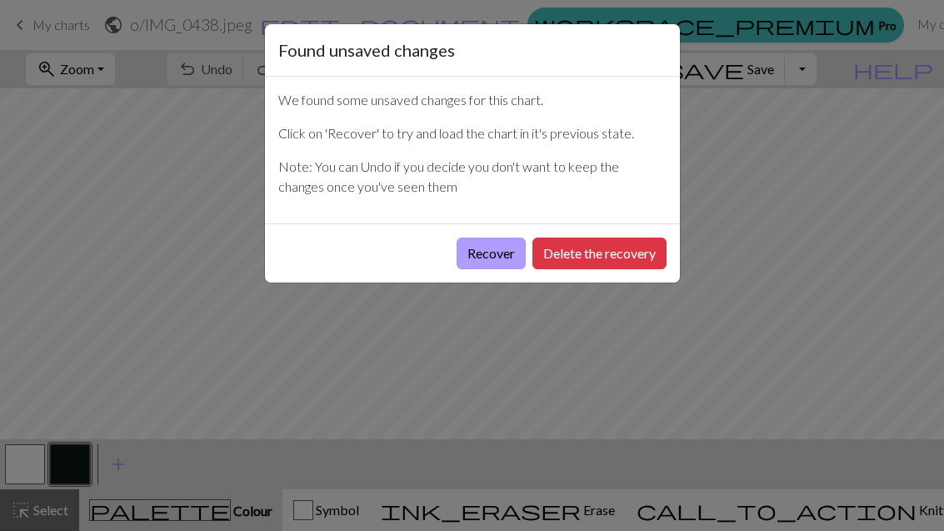
click at [500, 256] on button "Recover" at bounding box center [491, 254] width 69 height 32
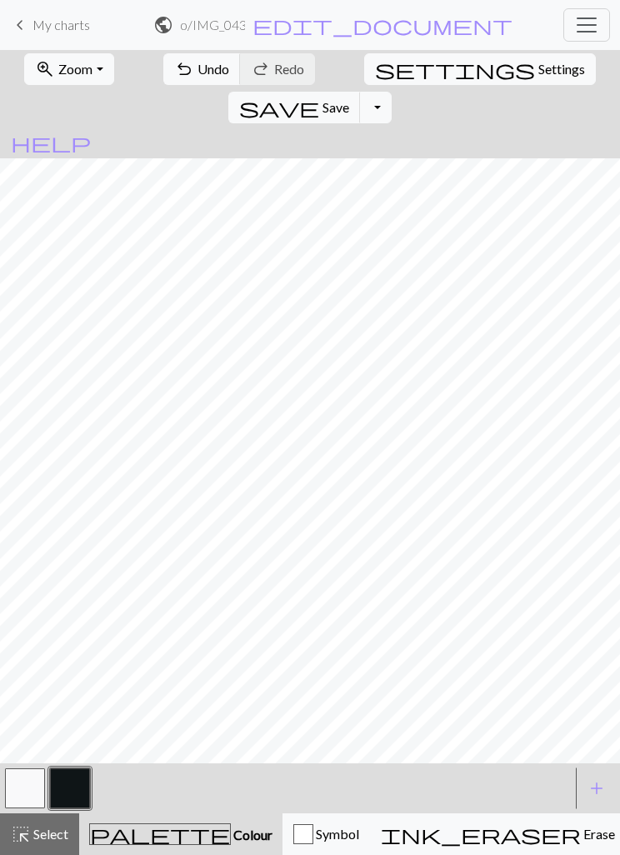
click at [586, 22] on span "Toggle navigation" at bounding box center [586, 25] width 25 height 25
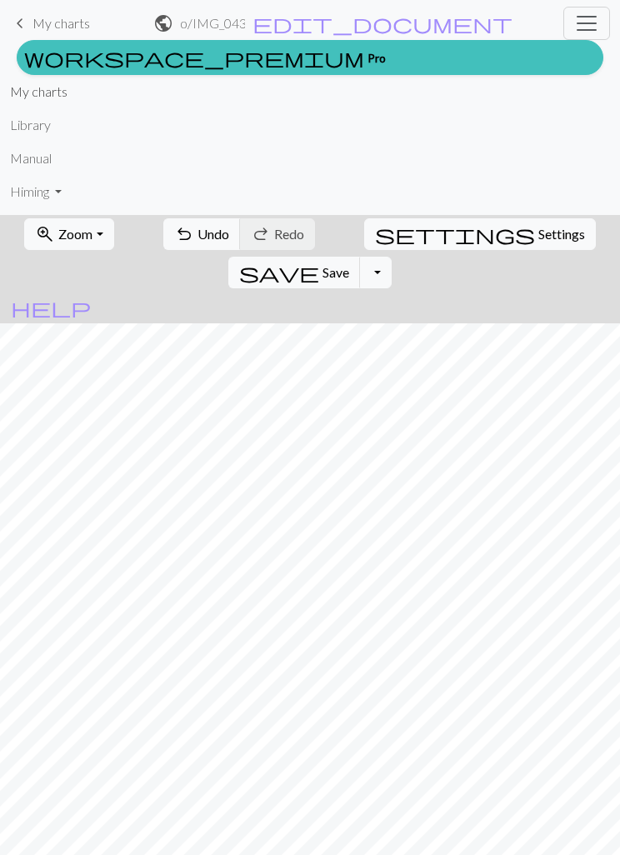
click at [45, 98] on link "My charts" at bounding box center [39, 91] width 58 height 33
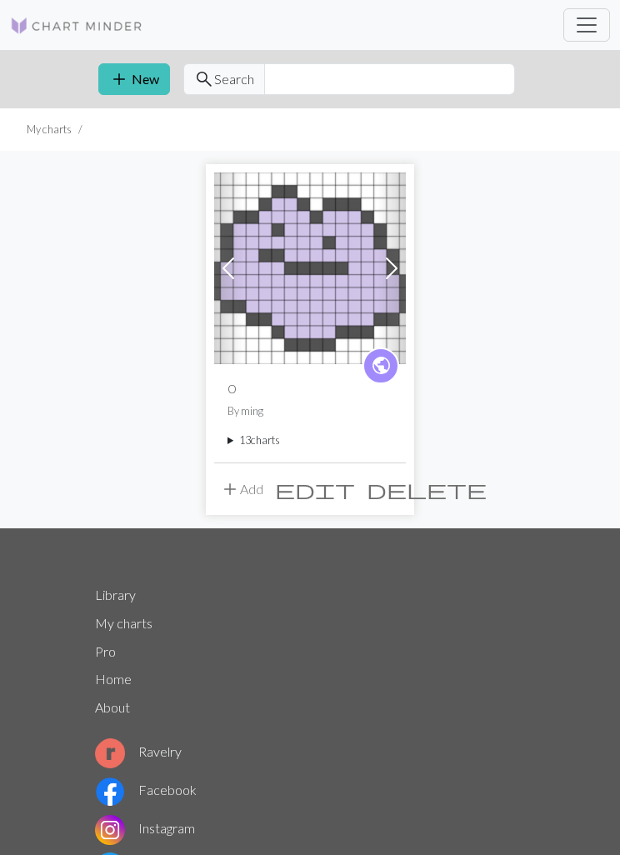
click at [224, 475] on button "add Add" at bounding box center [241, 489] width 55 height 32
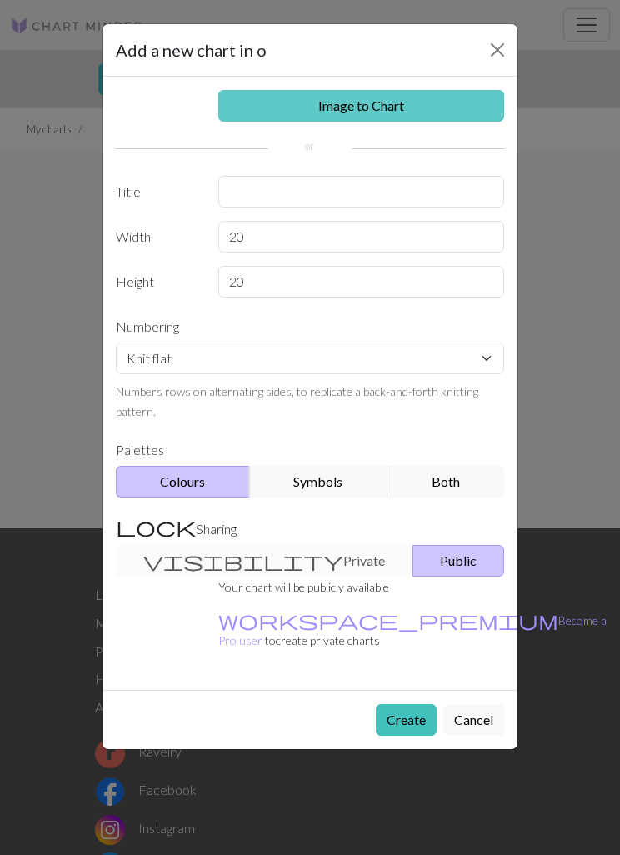
click at [438, 108] on link "Image to Chart" at bounding box center [361, 106] width 287 height 32
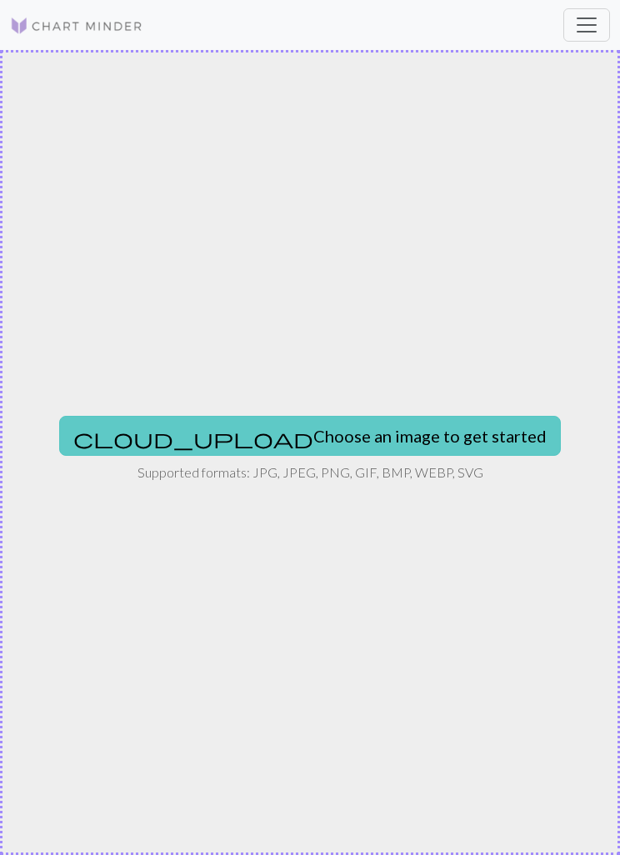
click at [410, 443] on button "cloud_upload Choose an image to get started" at bounding box center [310, 436] width 502 height 40
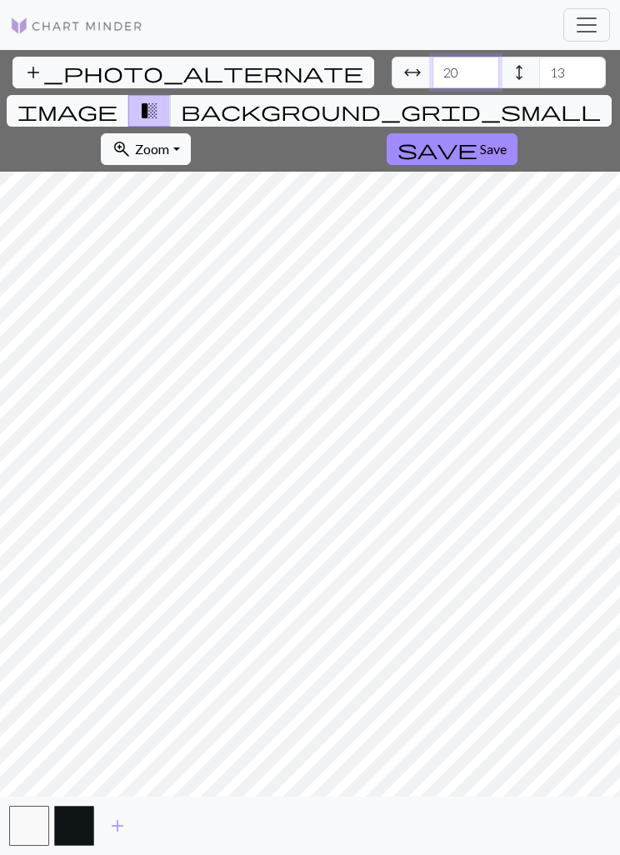
click at [433, 76] on input "20" at bounding box center [466, 73] width 67 height 32
type input "2"
type input "42"
click at [539, 73] on input "13" at bounding box center [572, 73] width 67 height 32
type input "1"
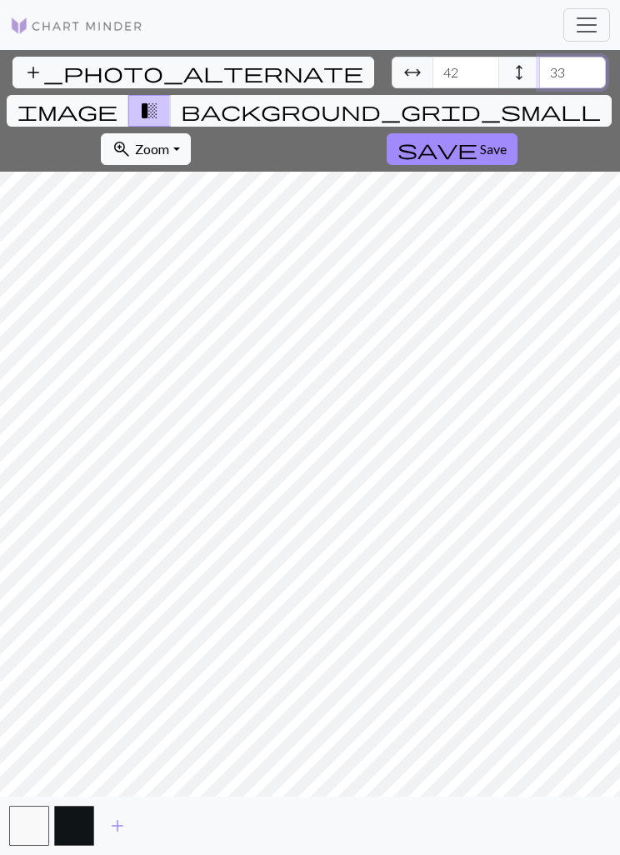
type input "33"
click at [403, 79] on span "arrow_range" at bounding box center [413, 72] width 20 height 23
click at [374, 99] on span "background_grid_small" at bounding box center [391, 110] width 420 height 23
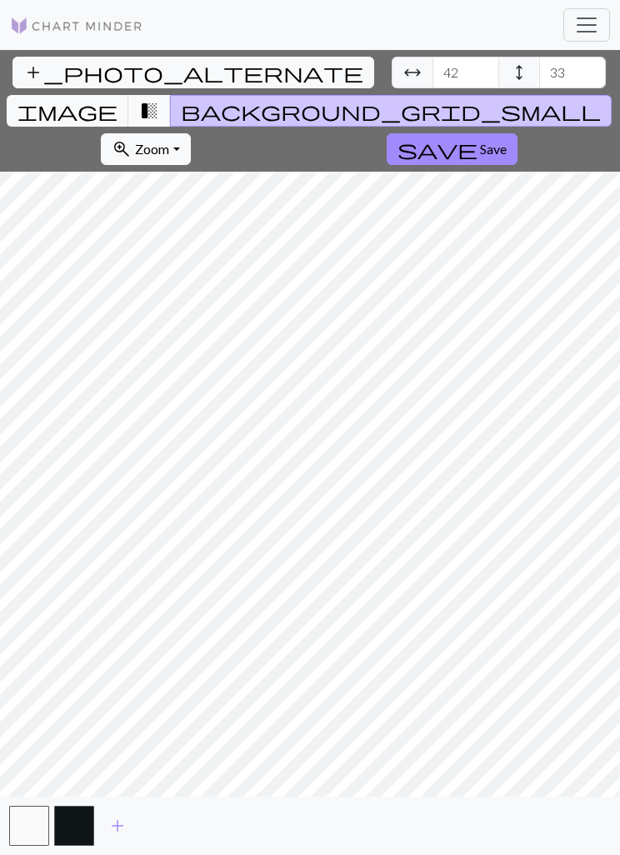
click at [171, 95] on button "transition_fade" at bounding box center [149, 111] width 43 height 32
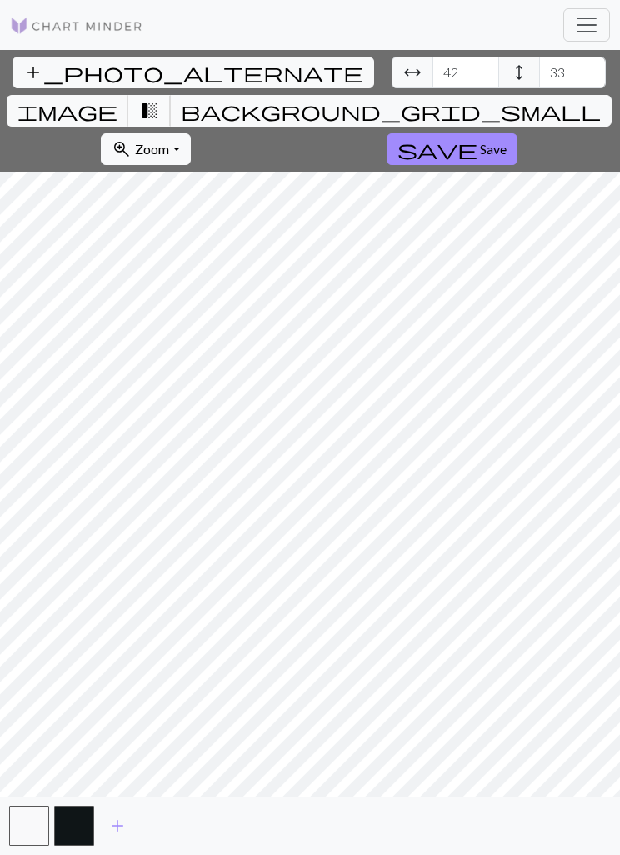
click at [159, 99] on span "transition_fade" at bounding box center [149, 110] width 20 height 23
click at [389, 99] on span "background_grid_small" at bounding box center [391, 110] width 420 height 23
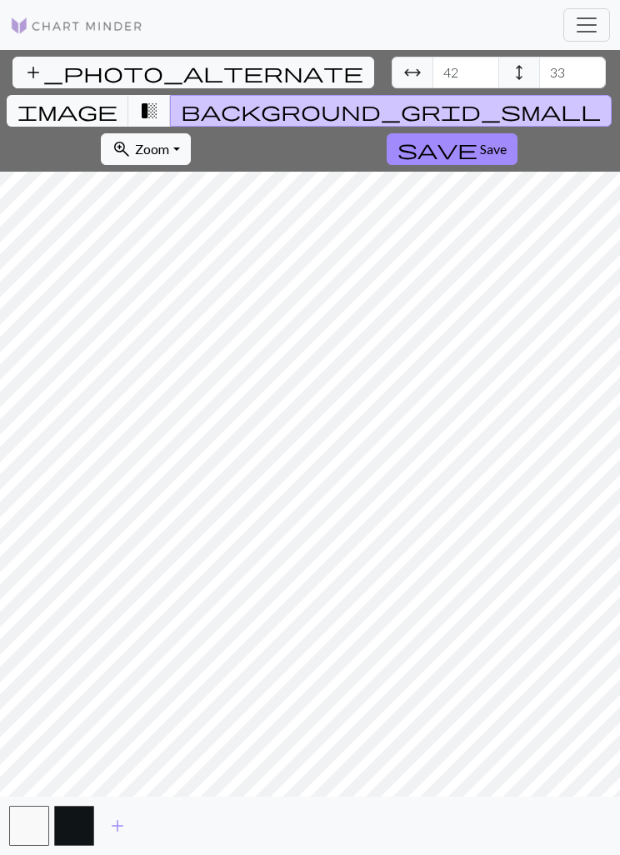
click at [159, 99] on span "transition_fade" at bounding box center [149, 110] width 20 height 23
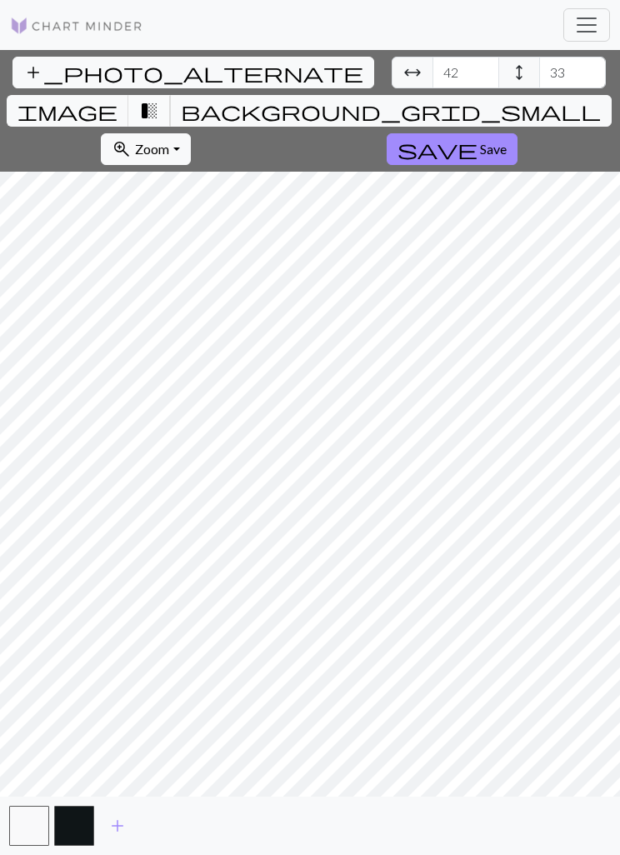
click at [159, 99] on span "transition_fade" at bounding box center [149, 110] width 20 height 23
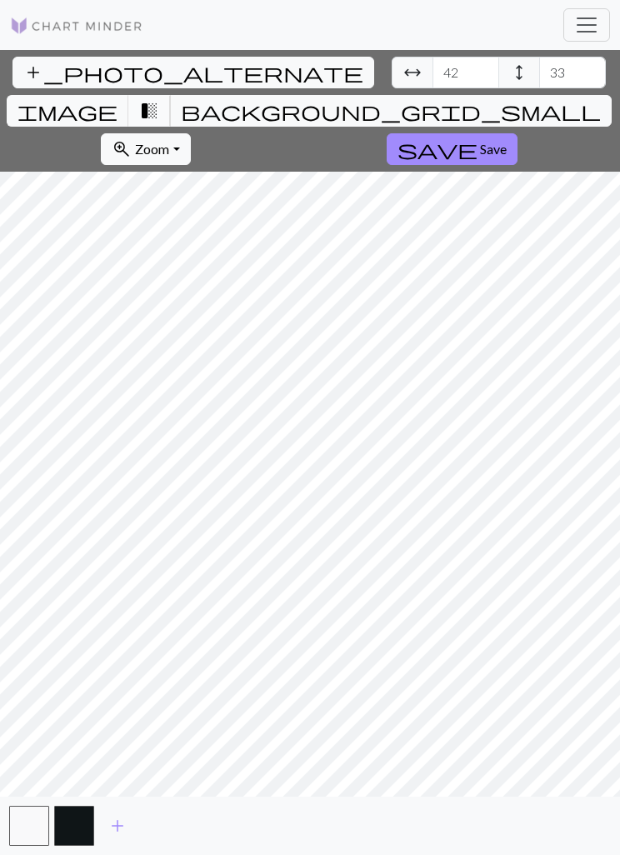
click at [159, 99] on span "transition_fade" at bounding box center [149, 110] width 20 height 23
click at [377, 99] on span "background_grid_small" at bounding box center [391, 110] width 420 height 23
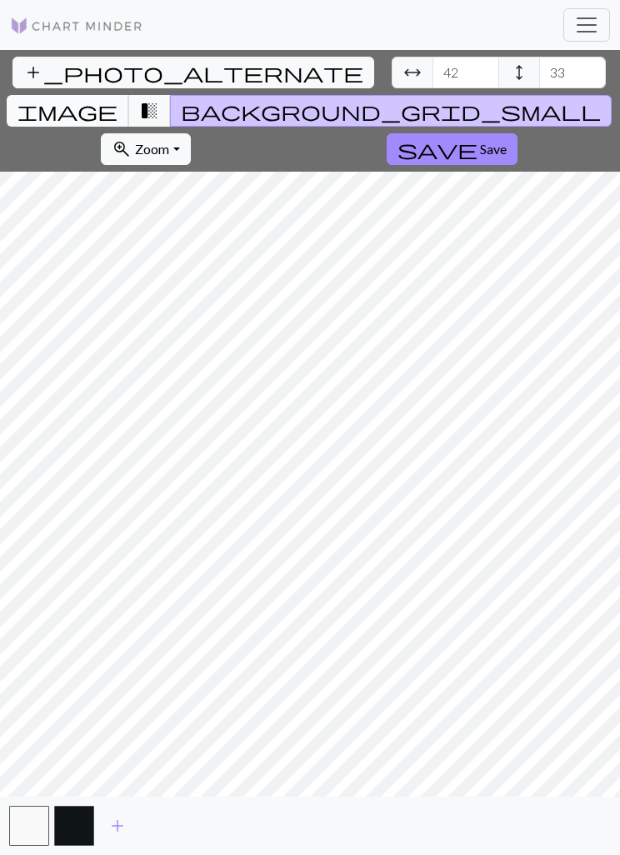
click at [118, 99] on span "image" at bounding box center [68, 110] width 100 height 23
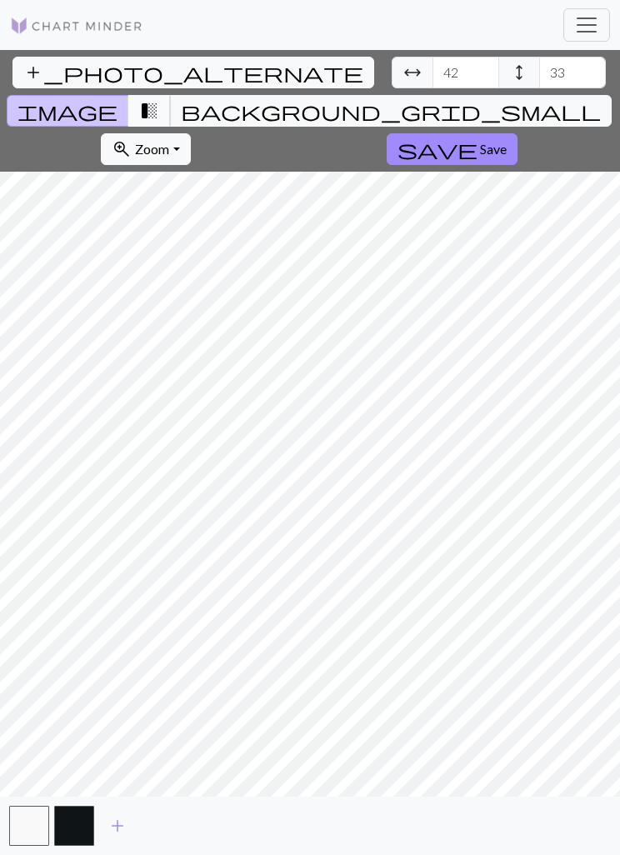
click at [159, 99] on span "transition_fade" at bounding box center [149, 110] width 20 height 23
click at [390, 99] on span "background_grid_small" at bounding box center [391, 110] width 420 height 23
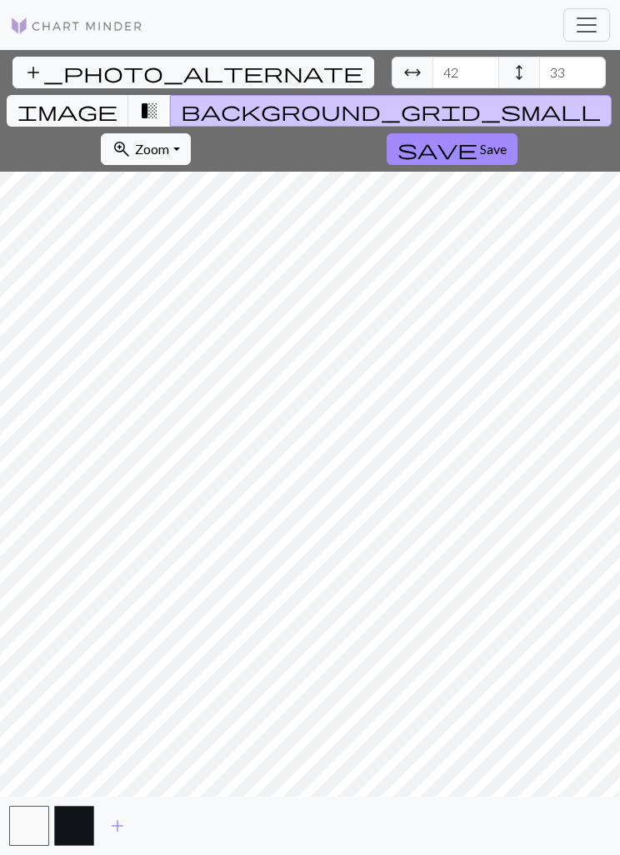
click at [159, 99] on span "transition_fade" at bounding box center [149, 110] width 20 height 23
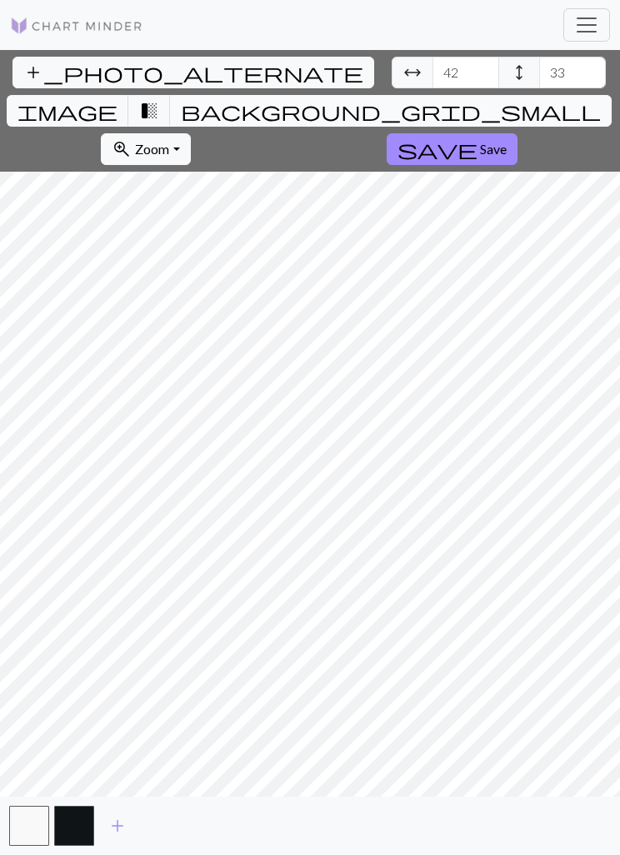
click at [380, 99] on span "background_grid_small" at bounding box center [391, 110] width 420 height 23
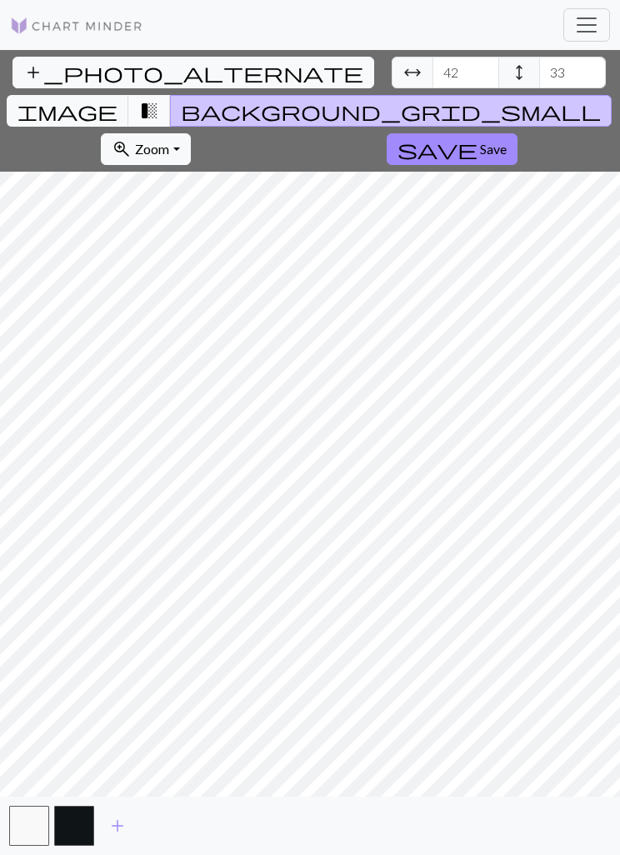
click at [159, 99] on span "transition_fade" at bounding box center [149, 110] width 20 height 23
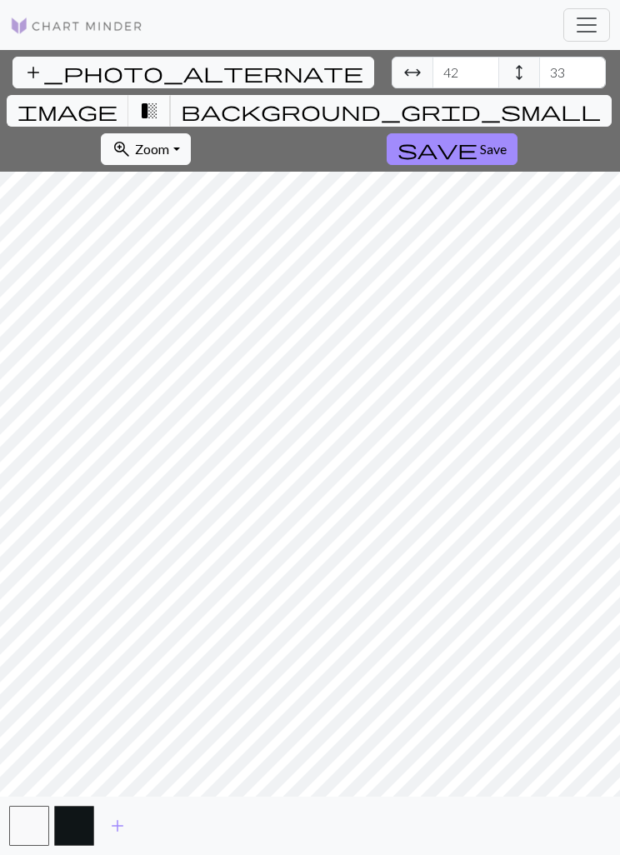
click at [159, 99] on span "transition_fade" at bounding box center [149, 110] width 20 height 23
click at [118, 99] on span "image" at bounding box center [68, 110] width 100 height 23
click at [159, 99] on span "transition_fade" at bounding box center [149, 110] width 20 height 23
click at [171, 95] on button "transition_fade" at bounding box center [149, 111] width 43 height 32
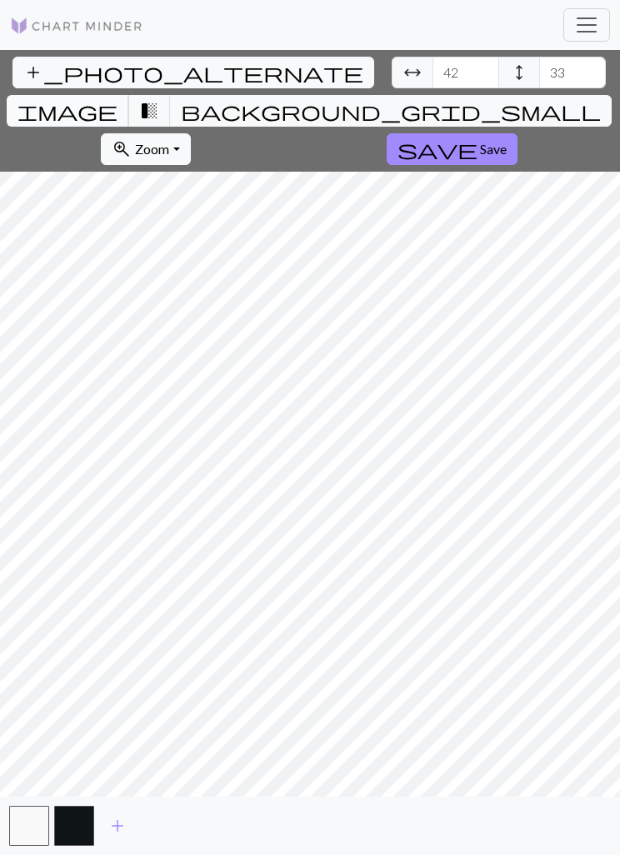
click at [118, 99] on span "image" at bounding box center [68, 110] width 100 height 23
click at [171, 95] on button "transition_fade" at bounding box center [149, 111] width 43 height 32
click at [507, 141] on span "Save" at bounding box center [493, 149] width 27 height 16
click at [478, 138] on span "save" at bounding box center [438, 149] width 80 height 23
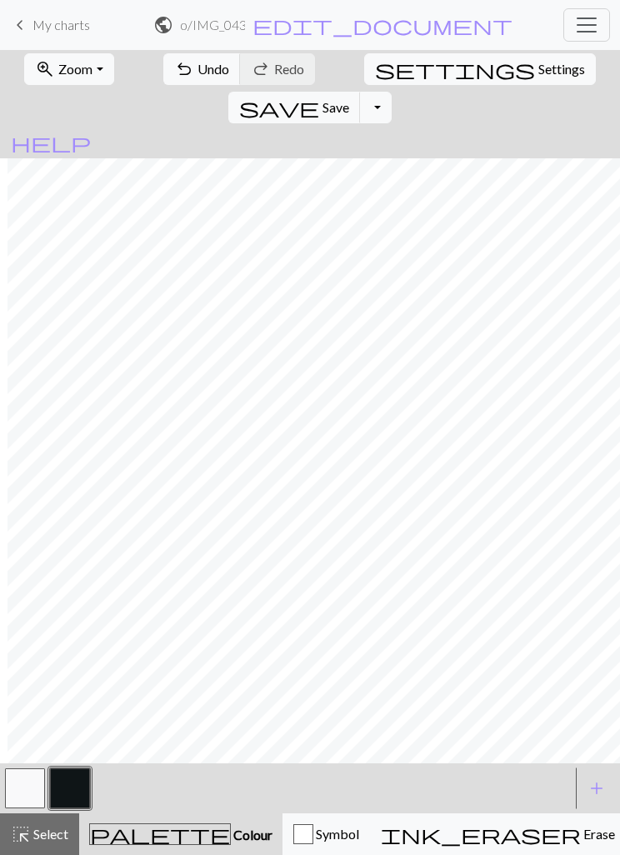
scroll to position [0, 41]
click at [174, 77] on span "undo" at bounding box center [184, 69] width 20 height 23
click at [196, 82] on button "undo Undo Undo" at bounding box center [202, 69] width 78 height 32
click at [195, 82] on button "undo Undo Undo" at bounding box center [202, 69] width 78 height 32
click at [192, 58] on button "undo Undo Undo" at bounding box center [202, 69] width 78 height 32
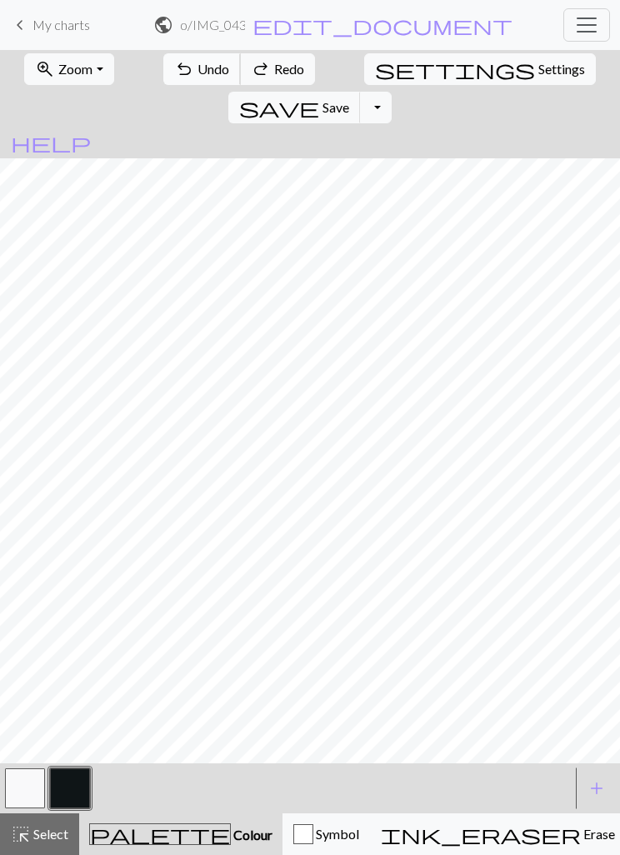
click at [198, 71] on span "Undo" at bounding box center [214, 69] width 32 height 16
click at [199, 64] on span "Undo" at bounding box center [214, 69] width 32 height 16
click at [198, 63] on span "Undo" at bounding box center [214, 69] width 32 height 16
click at [201, 63] on span "Undo" at bounding box center [214, 69] width 32 height 16
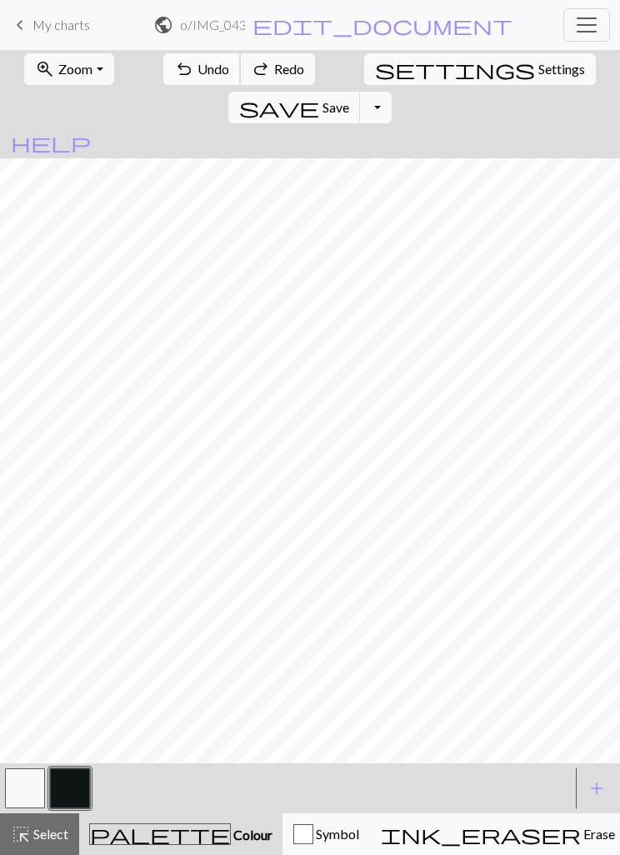
click at [200, 63] on span "Undo" at bounding box center [214, 69] width 32 height 16
click at [203, 63] on span "Undo" at bounding box center [214, 69] width 32 height 16
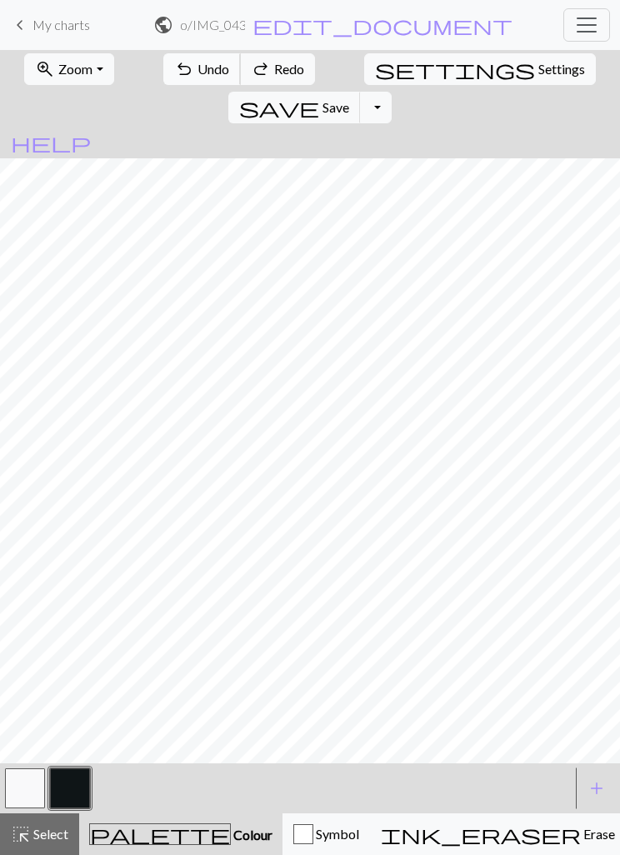
click at [203, 65] on span "Undo" at bounding box center [214, 69] width 32 height 16
click at [202, 63] on span "Undo" at bounding box center [214, 69] width 32 height 16
click at [202, 63] on div "undo Undo Undo redo Redo Redo" at bounding box center [239, 69] width 155 height 38
click at [191, 74] on div "undo Undo Undo redo Redo Redo" at bounding box center [239, 69] width 155 height 38
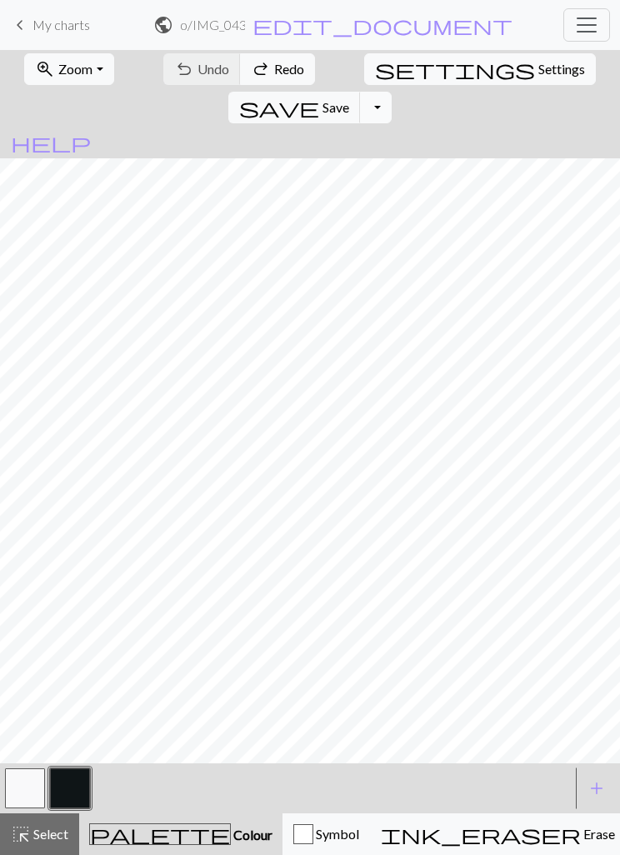
click at [392, 92] on button "Toggle Dropdown" at bounding box center [376, 108] width 32 height 32
click at [198, 63] on span "Undo" at bounding box center [214, 69] width 32 height 16
click at [198, 66] on span "Undo" at bounding box center [214, 69] width 32 height 16
click at [199, 73] on span "Undo" at bounding box center [214, 69] width 32 height 16
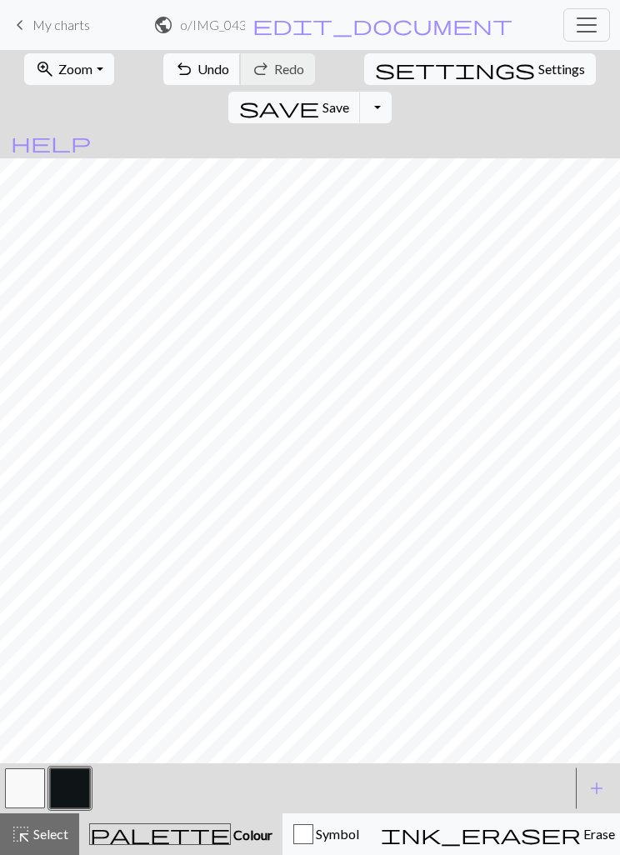
click at [198, 72] on span "Undo" at bounding box center [214, 69] width 32 height 16
click at [195, 58] on button "undo Undo Undo" at bounding box center [202, 69] width 78 height 32
click at [392, 92] on button "Toggle Dropdown" at bounding box center [376, 108] width 32 height 32
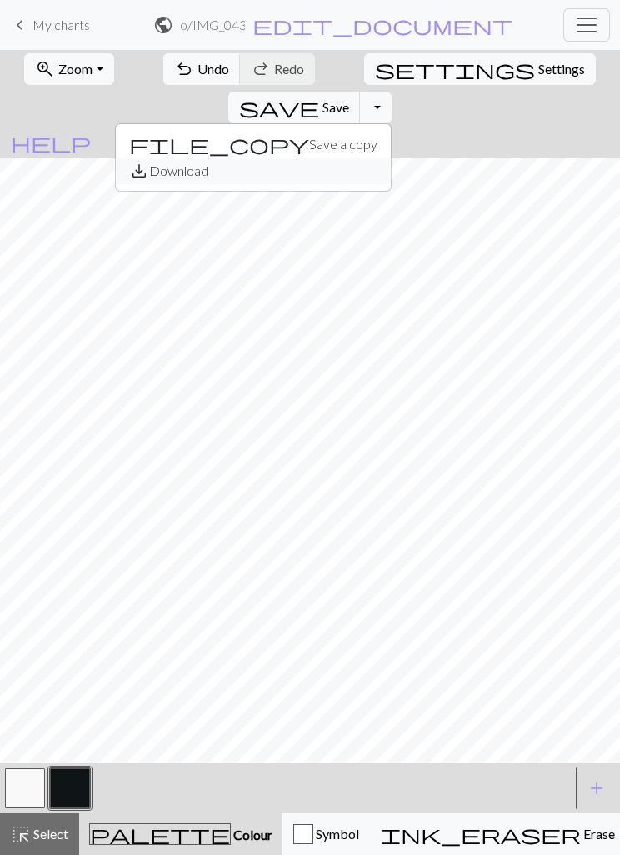
click at [391, 158] on button "save_alt Download" at bounding box center [253, 171] width 275 height 27
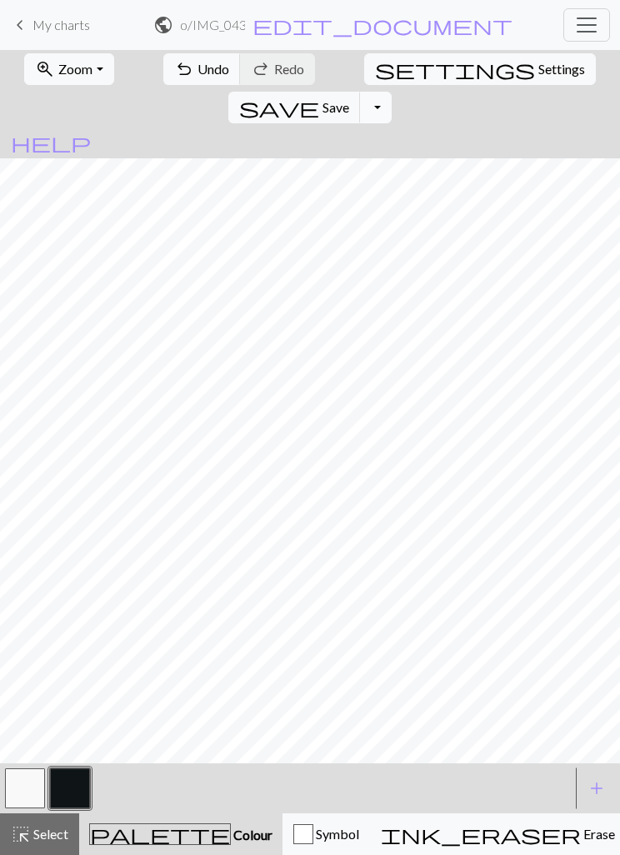
click at [392, 92] on button "Toggle Dropdown" at bounding box center [376, 108] width 32 height 32
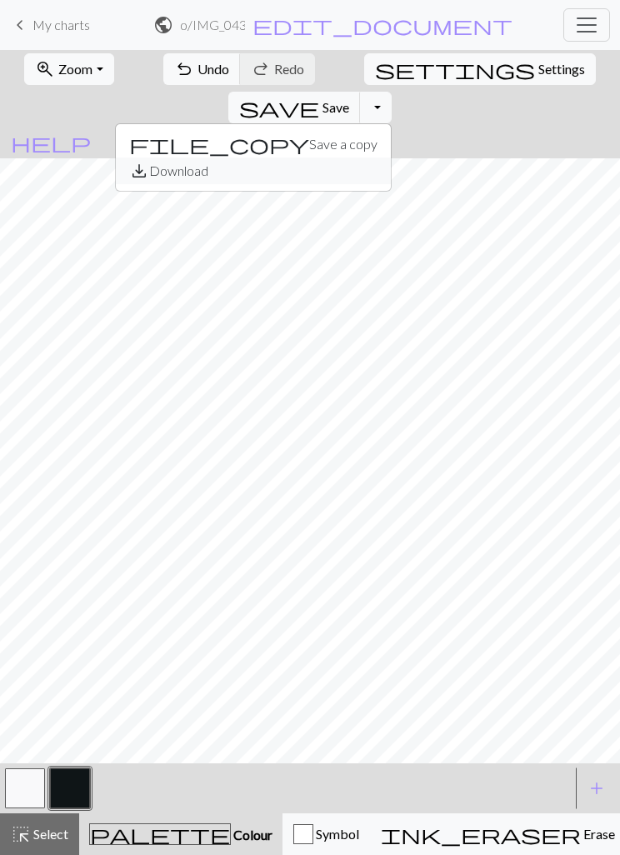
click at [391, 158] on button "save_alt Download" at bounding box center [253, 171] width 275 height 27
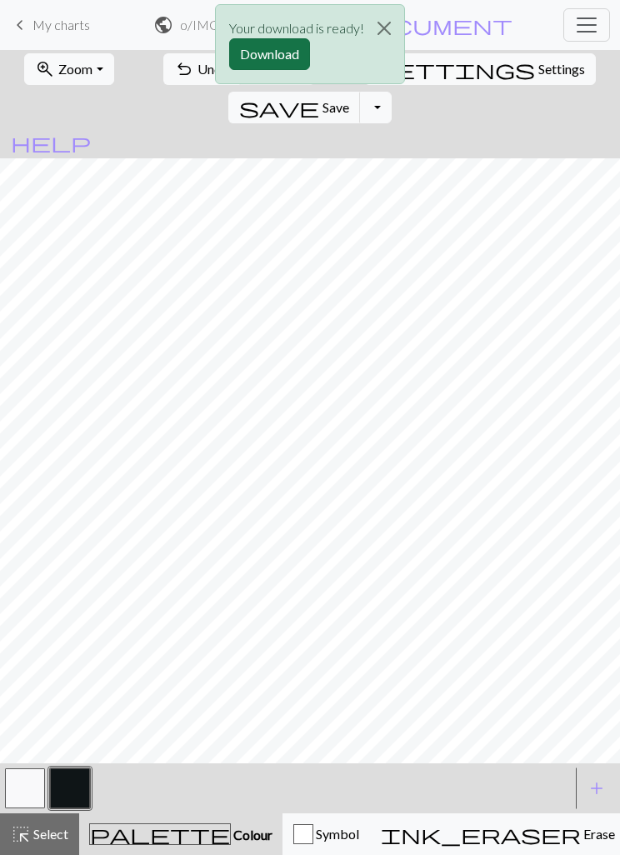
click at [267, 65] on button "Download" at bounding box center [269, 54] width 81 height 32
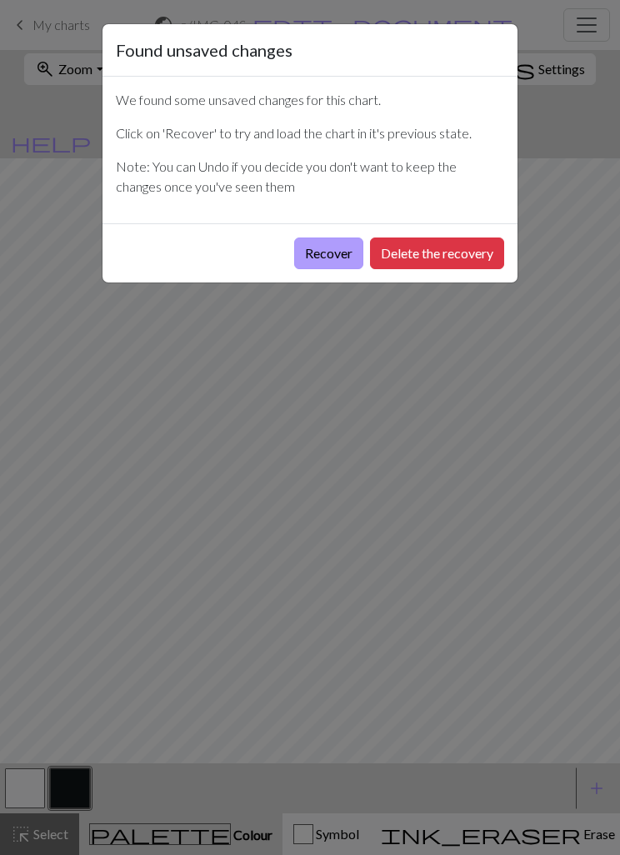
click at [328, 248] on button "Recover" at bounding box center [328, 254] width 69 height 32
